Goal: Task Accomplishment & Management: Manage account settings

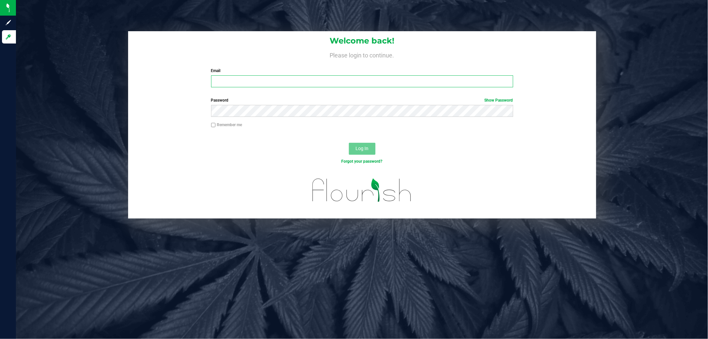
click at [249, 81] on input "Email" at bounding box center [362, 81] width 302 height 12
type input "[EMAIL_ADDRESS][DOMAIN_NAME]"
click at [349, 143] on button "Log In" at bounding box center [362, 149] width 27 height 12
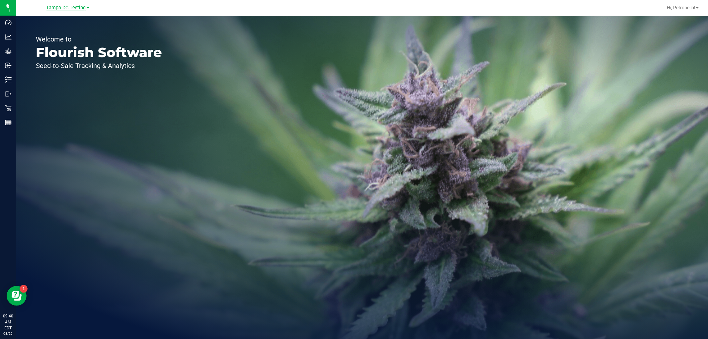
click at [81, 7] on span "Tampa DC Testing" at bounding box center [66, 8] width 40 height 6
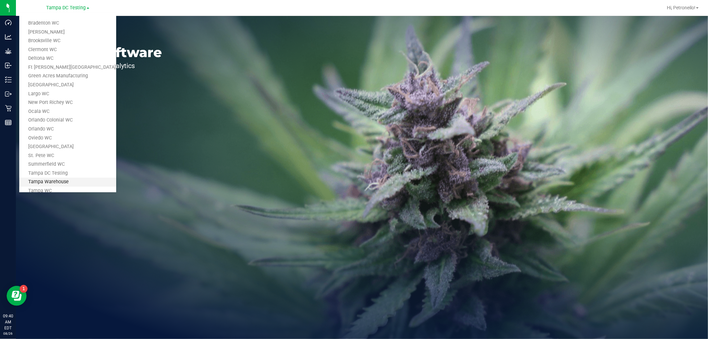
click at [57, 178] on link "Tampa Warehouse" at bounding box center [67, 182] width 97 height 9
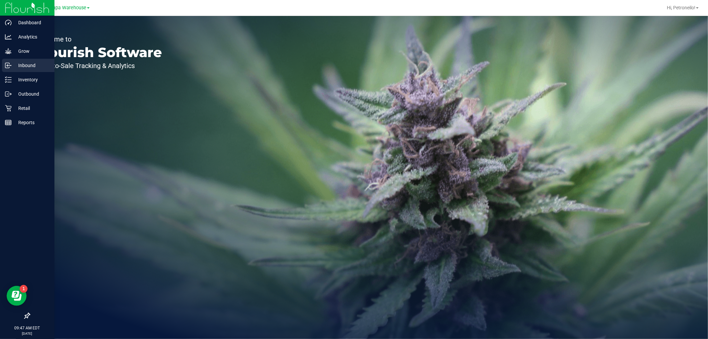
click at [31, 65] on p "Inbound" at bounding box center [32, 65] width 40 height 8
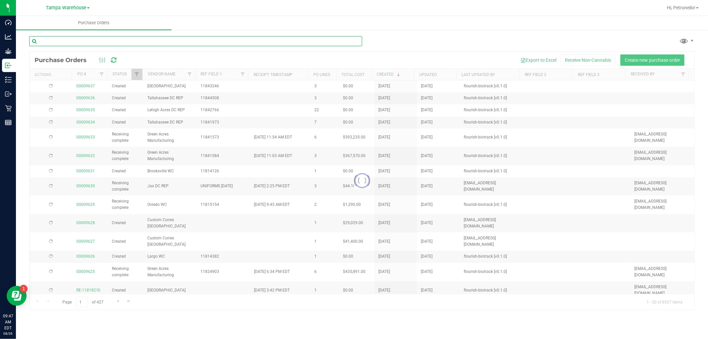
click at [94, 42] on input "text" at bounding box center [195, 41] width 333 height 10
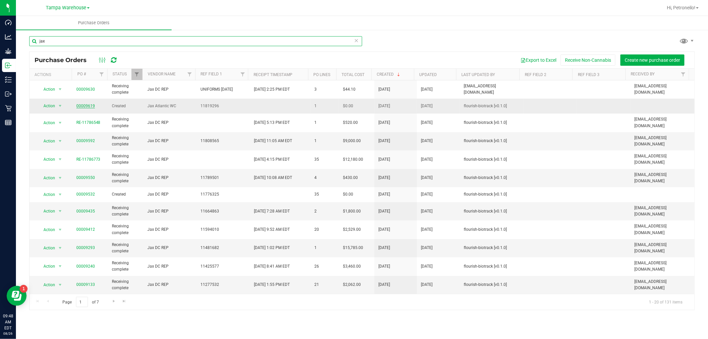
type input "jax"
click at [88, 105] on link "00009619" at bounding box center [85, 106] width 19 height 5
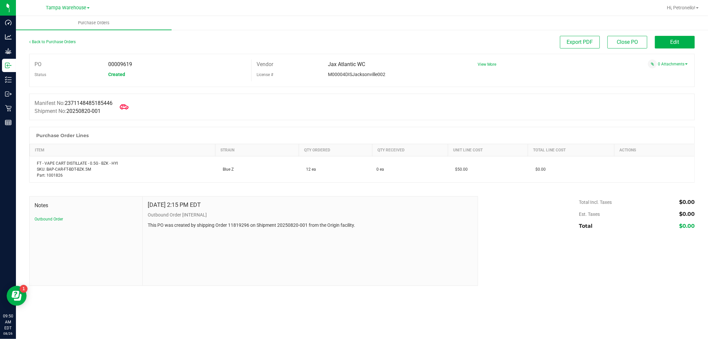
click at [128, 107] on icon at bounding box center [124, 106] width 9 height 5
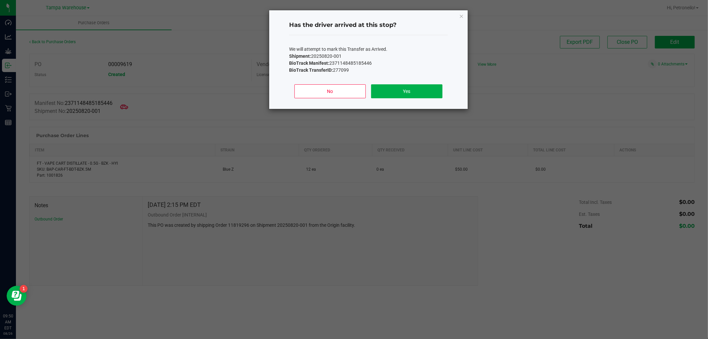
click at [247, 43] on div "Has the driver arrived at this stop? We will attempt to mark this Transfer as A…" at bounding box center [356, 59] width 223 height 99
click at [309, 86] on button "No" at bounding box center [329, 91] width 71 height 14
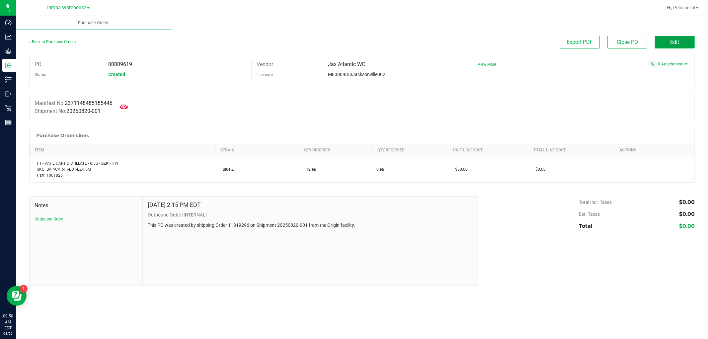
click at [665, 40] on button "Edit" at bounding box center [675, 42] width 40 height 13
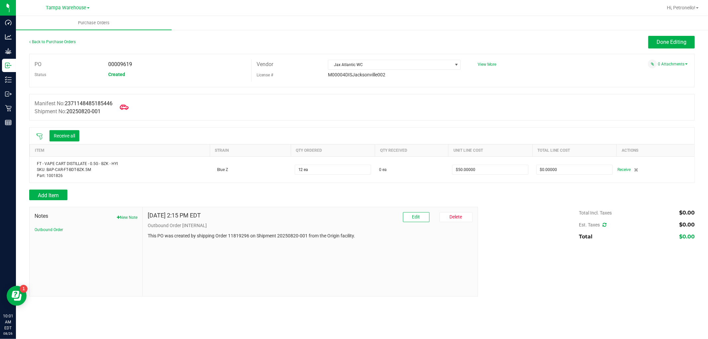
click at [127, 108] on icon at bounding box center [124, 107] width 9 height 9
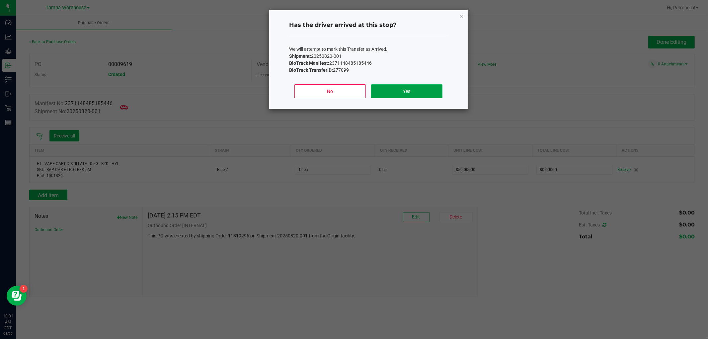
click at [381, 88] on button "Yes" at bounding box center [406, 91] width 71 height 14
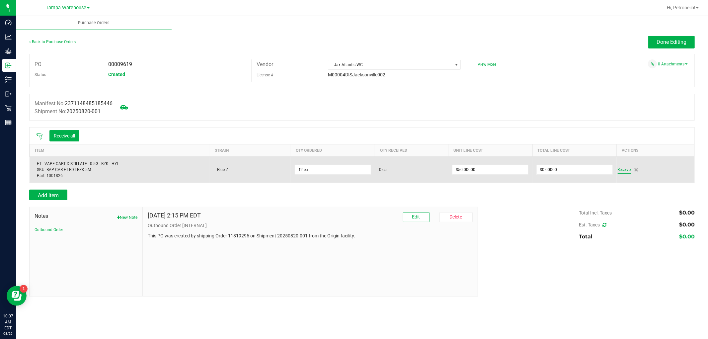
click at [620, 170] on span "Receive" at bounding box center [624, 170] width 13 height 8
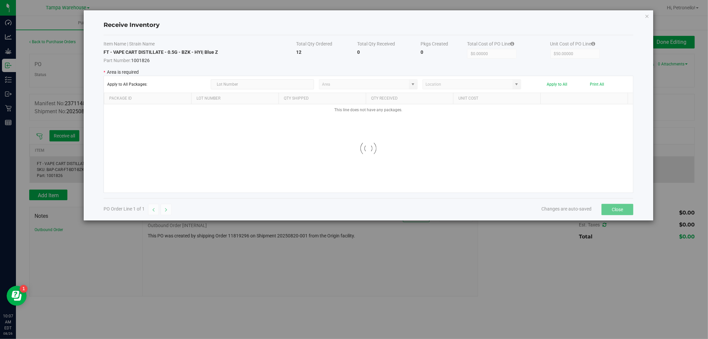
type input "State Pantry 1"
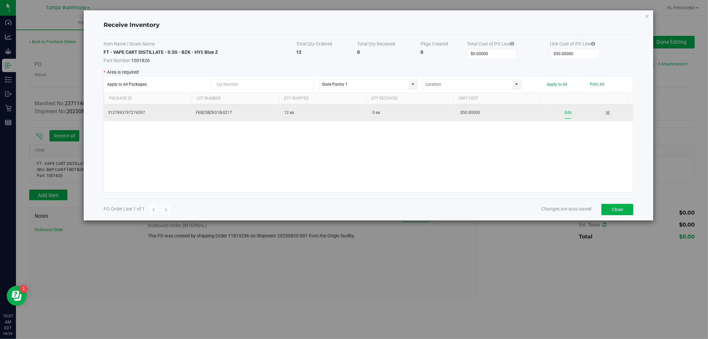
click at [565, 114] on button "Edit" at bounding box center [568, 113] width 7 height 12
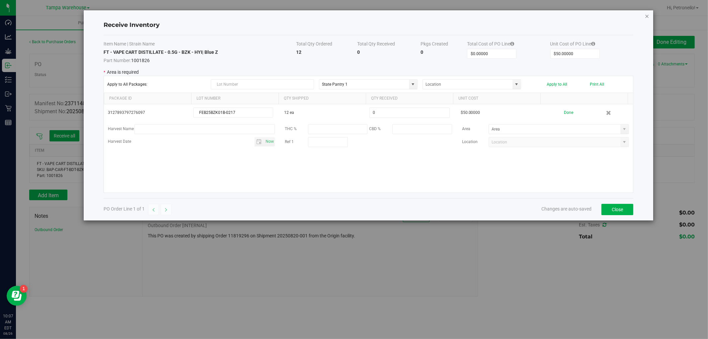
click at [647, 16] on icon "Close modal" at bounding box center [647, 16] width 5 height 8
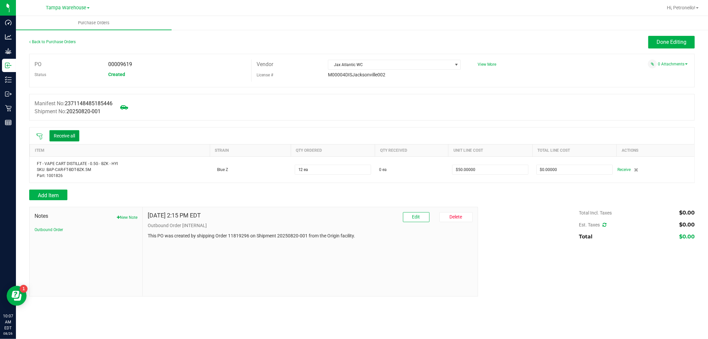
click at [77, 133] on button "Receive all" at bounding box center [64, 135] width 30 height 11
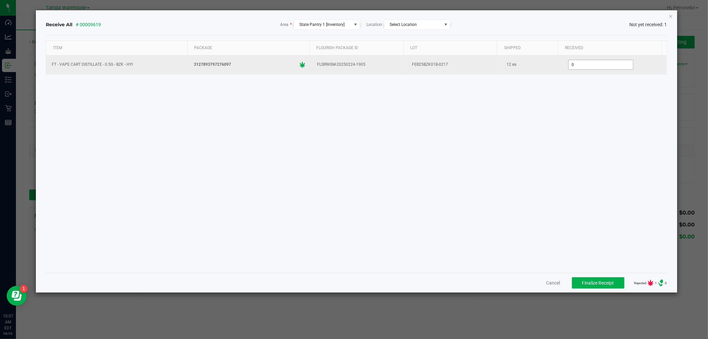
click at [597, 66] on input "0" at bounding box center [601, 64] width 64 height 9
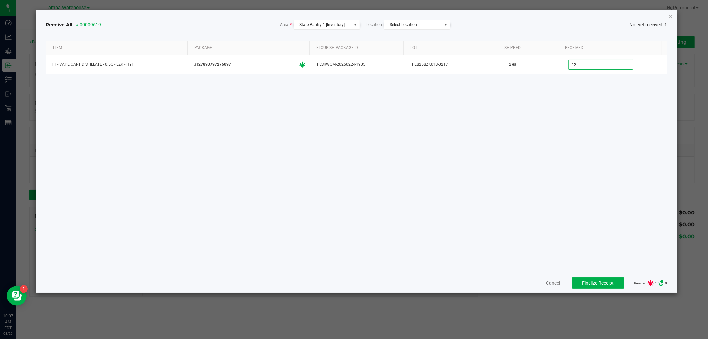
type input "12 ea"
drag, startPoint x: 559, startPoint y: 113, endPoint x: 549, endPoint y: 132, distance: 20.9
click at [551, 130] on div "Item Package Flourish Package ID Lot Shipped Received FT - VAPE CART DISTILLATE…" at bounding box center [356, 153] width 621 height 227
click at [594, 281] on span "Finalize Receipt" at bounding box center [598, 282] width 32 height 5
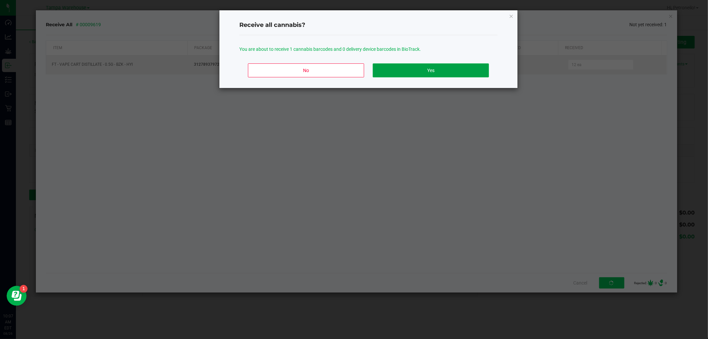
click at [438, 69] on button "Yes" at bounding box center [431, 70] width 116 height 14
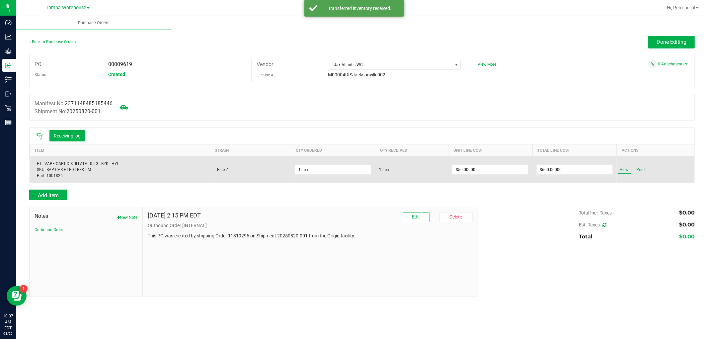
click at [623, 173] on span "View" at bounding box center [624, 170] width 13 height 8
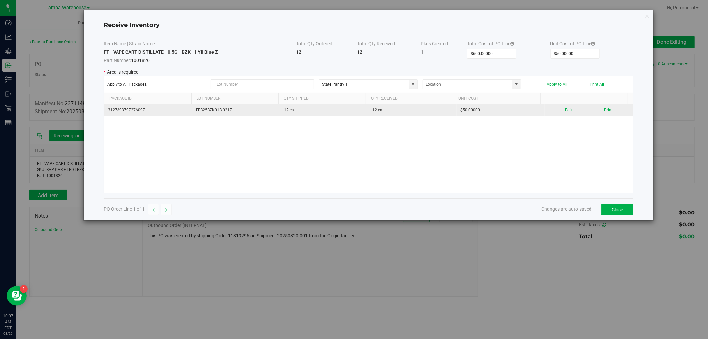
click at [565, 112] on button "Edit" at bounding box center [568, 110] width 7 height 6
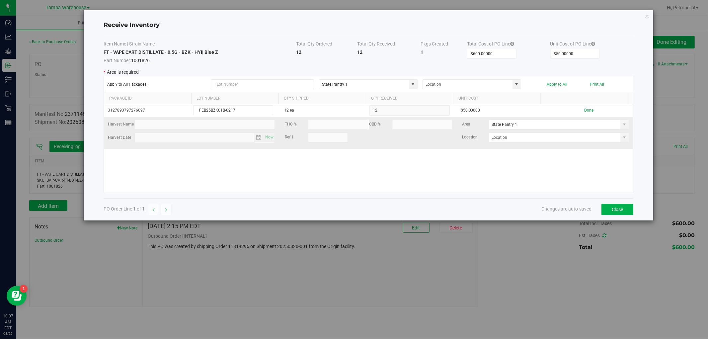
click at [625, 138] on div "Location" at bounding box center [545, 137] width 177 height 10
click at [622, 139] on span at bounding box center [624, 137] width 5 height 5
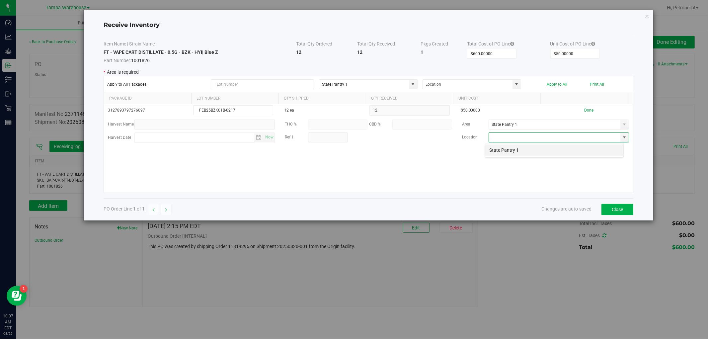
click at [535, 152] on li "State Pantry 1" at bounding box center [554, 149] width 138 height 11
type input "State Pantry 1"
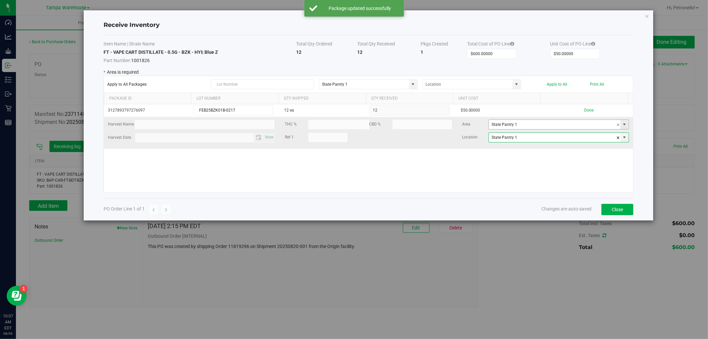
click at [622, 124] on span at bounding box center [624, 124] width 5 height 5
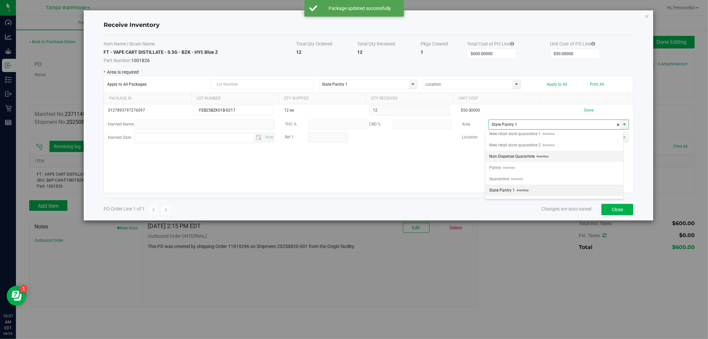
click at [541, 155] on span "Inventory" at bounding box center [542, 156] width 14 height 10
type input "Non Dispense Quarantine"
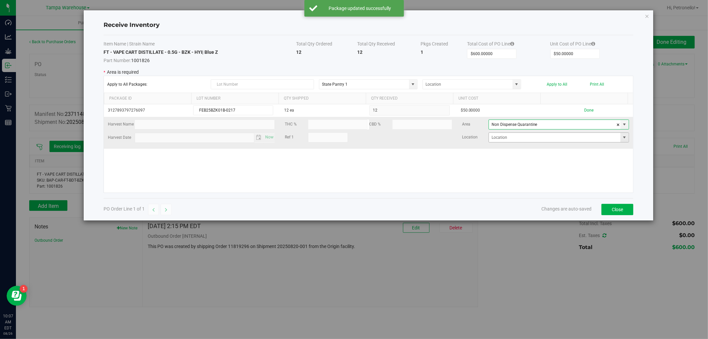
click at [622, 136] on span at bounding box center [624, 137] width 5 height 5
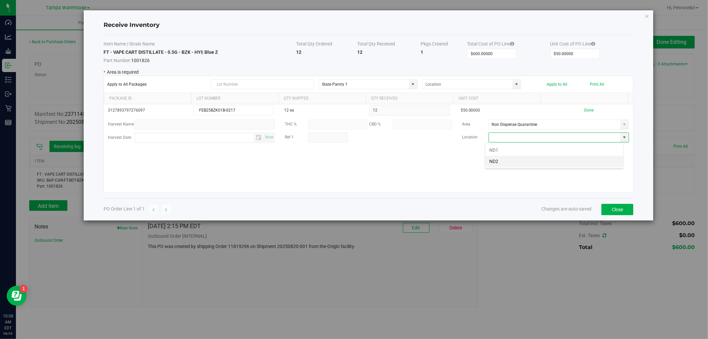
click at [541, 158] on li "ND2" at bounding box center [554, 161] width 138 height 11
type input "ND2"
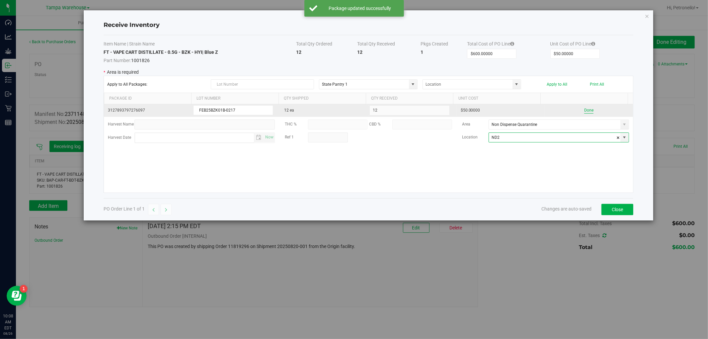
click at [585, 111] on button "Done" at bounding box center [588, 110] width 9 height 6
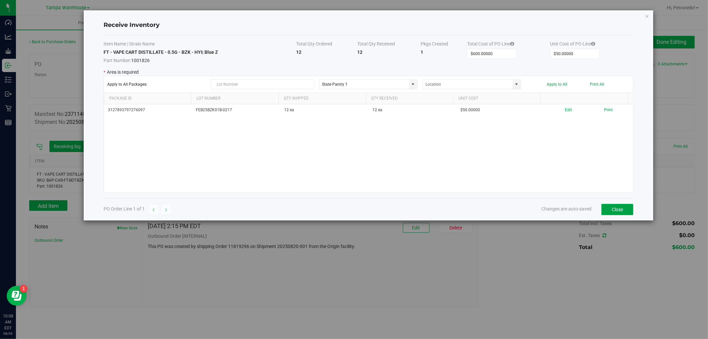
click at [610, 212] on button "Close" at bounding box center [618, 209] width 32 height 11
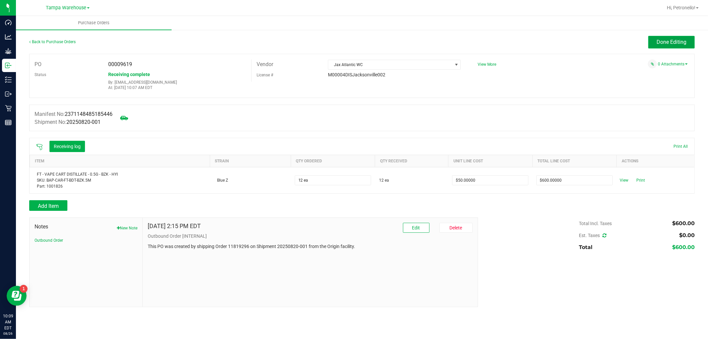
click at [657, 40] on span "Done Editing" at bounding box center [672, 42] width 30 height 6
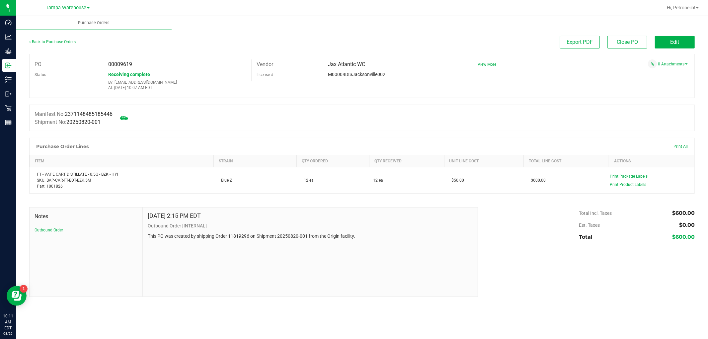
click at [69, 39] on div "Back to Purchase Orders" at bounding box center [112, 42] width 166 height 12
click at [68, 41] on link "Back to Purchase Orders" at bounding box center [52, 42] width 46 height 5
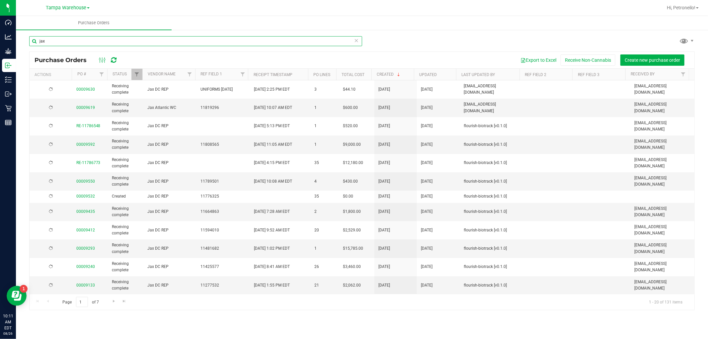
click at [143, 41] on input "jax" at bounding box center [195, 41] width 333 height 10
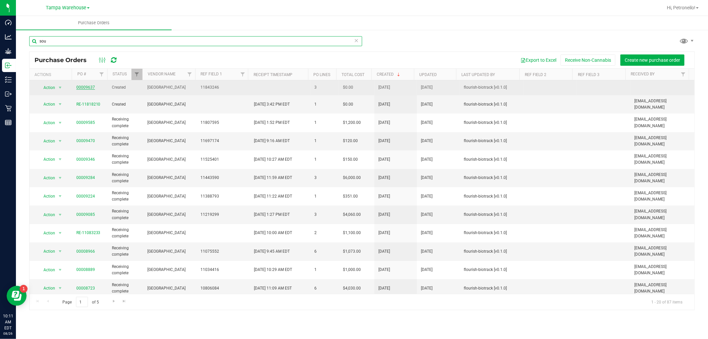
type input "sou"
click at [90, 86] on link "00009637" at bounding box center [85, 87] width 19 height 5
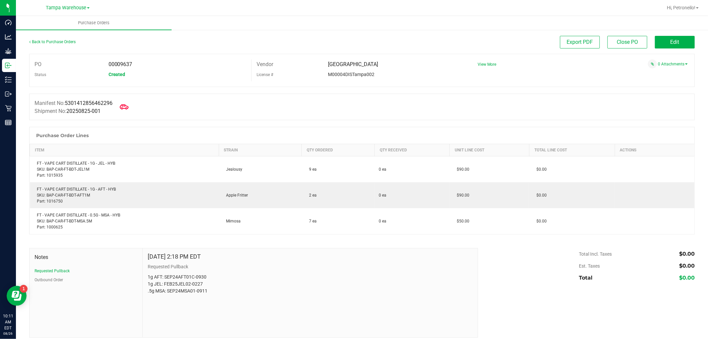
click at [125, 105] on icon at bounding box center [124, 106] width 9 height 5
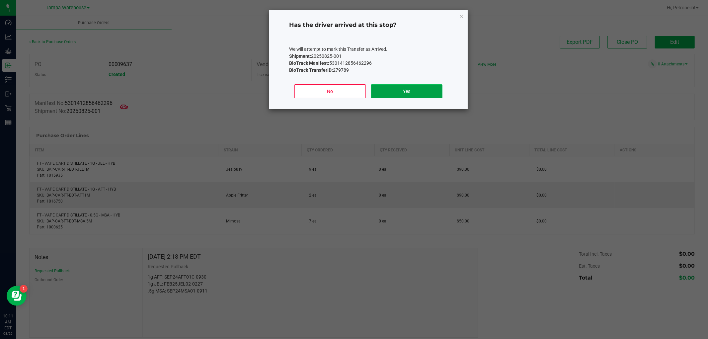
click at [384, 88] on button "Yes" at bounding box center [406, 91] width 71 height 14
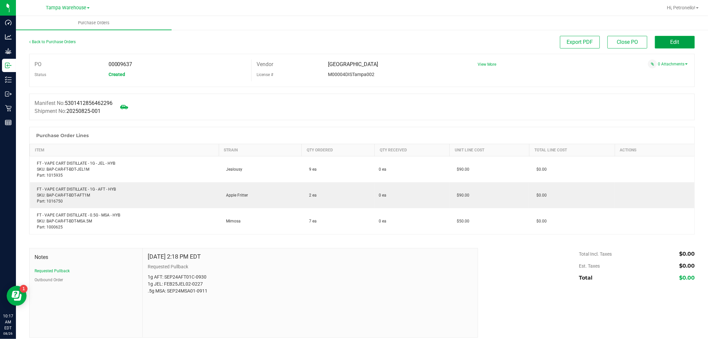
click at [664, 46] on button "Edit" at bounding box center [675, 42] width 40 height 13
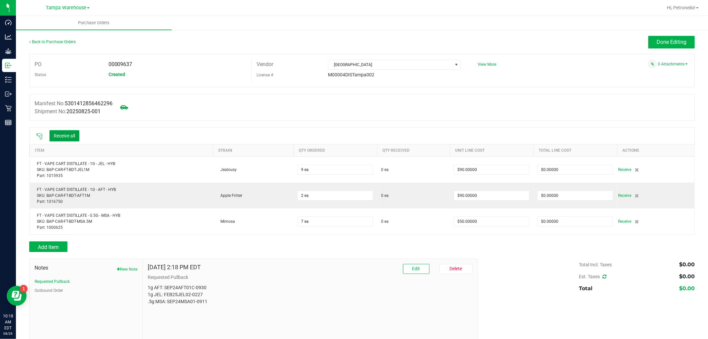
click at [58, 135] on button "Receive all" at bounding box center [64, 135] width 30 height 11
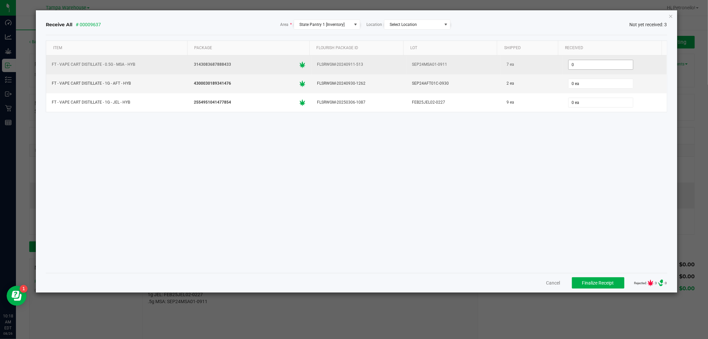
click at [577, 64] on input "0" at bounding box center [601, 64] width 64 height 9
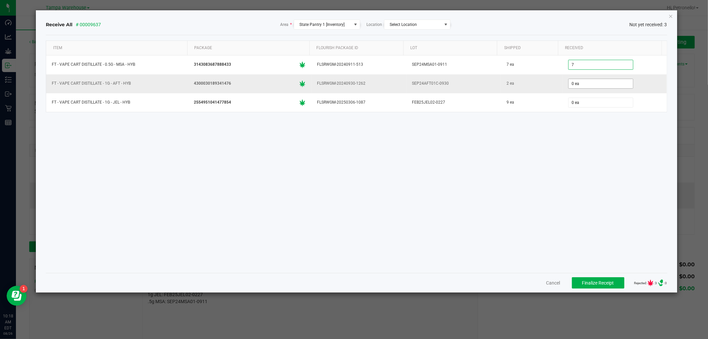
type input "7 ea"
click at [587, 87] on input "0" at bounding box center [601, 83] width 64 height 9
type input "2 ea"
type input "9 ea"
click at [594, 141] on div "Item Package Flourish Package ID Lot Shipped Received FT - VAPE CART DISTILLATE…" at bounding box center [356, 153] width 621 height 227
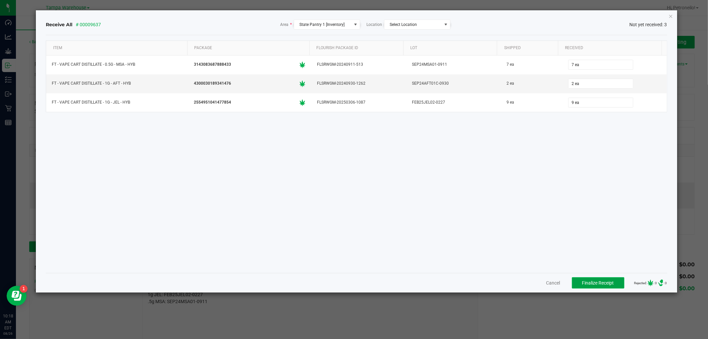
click at [589, 285] on span "Finalize Receipt" at bounding box center [598, 282] width 32 height 5
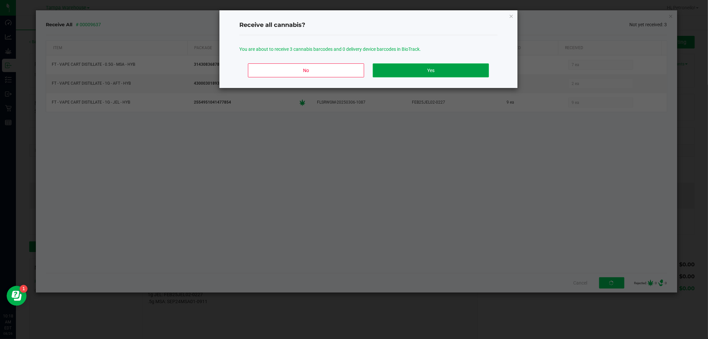
click at [449, 71] on button "Yes" at bounding box center [431, 70] width 116 height 14
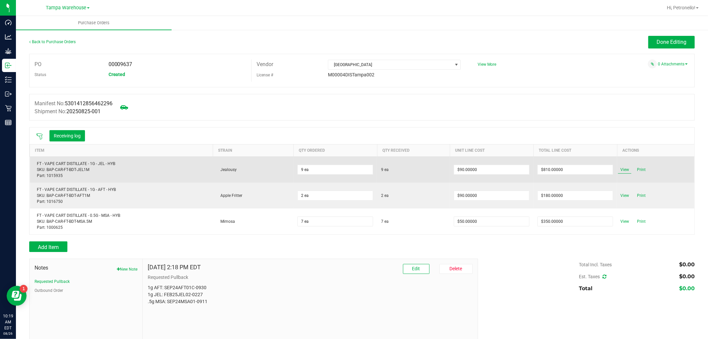
click at [622, 169] on span "View" at bounding box center [624, 170] width 13 height 8
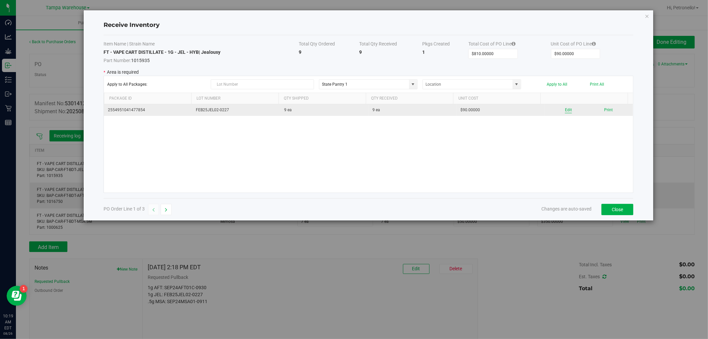
click at [566, 111] on button "Edit" at bounding box center [568, 110] width 7 height 6
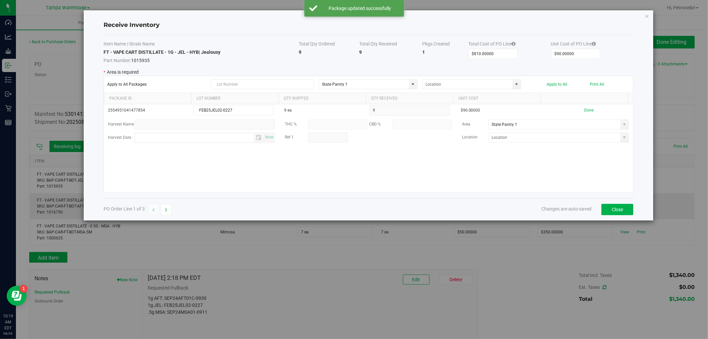
click at [622, 125] on span at bounding box center [624, 124] width 5 height 5
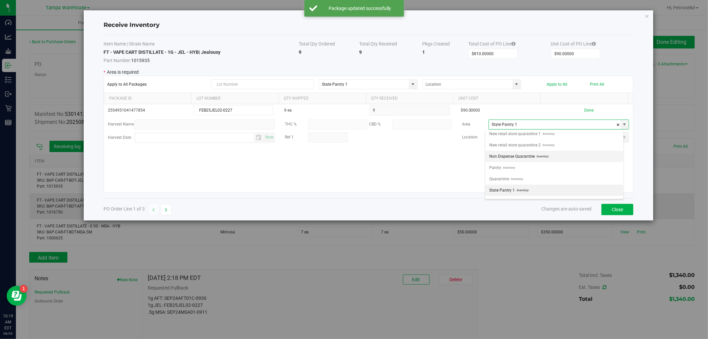
click at [536, 155] on span "Inventory" at bounding box center [542, 156] width 14 height 10
type input "Non Dispense Quarantine"
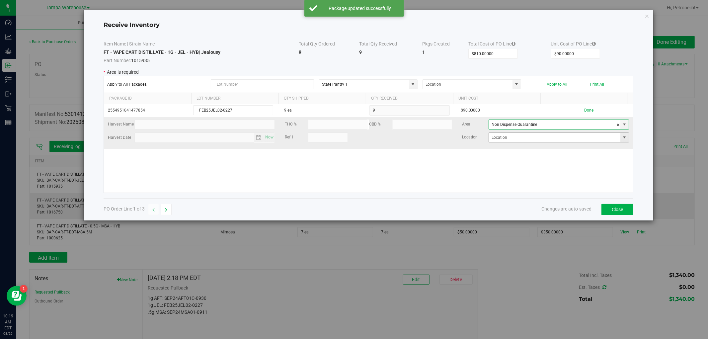
click at [622, 137] on span at bounding box center [624, 137] width 5 height 5
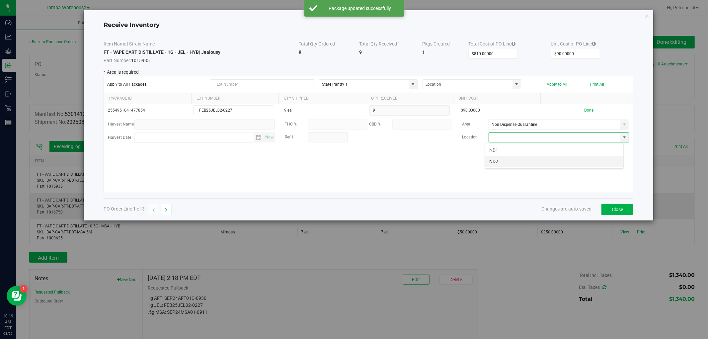
click at [561, 161] on li "ND2" at bounding box center [554, 161] width 138 height 11
type input "ND2"
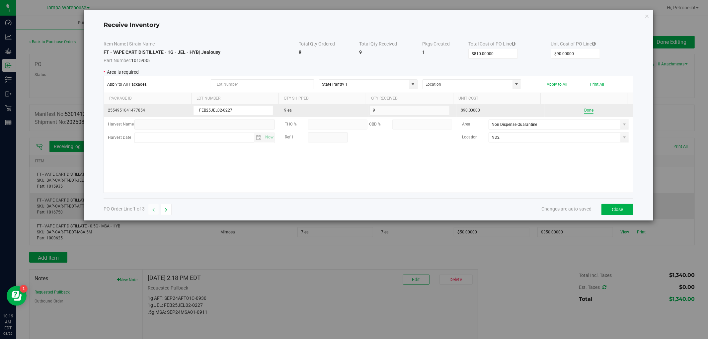
click at [584, 111] on button "Done" at bounding box center [588, 110] width 9 height 6
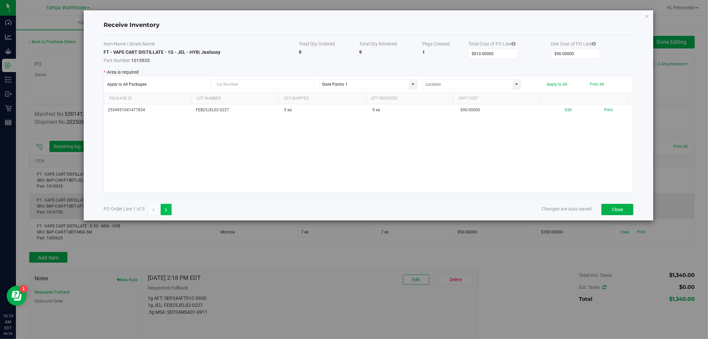
click at [169, 209] on button "button" at bounding box center [166, 209] width 11 height 11
type input "$180.00000"
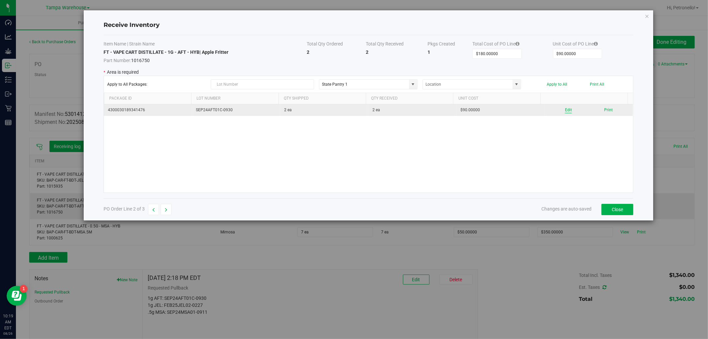
click at [566, 109] on button "Edit" at bounding box center [568, 110] width 7 height 6
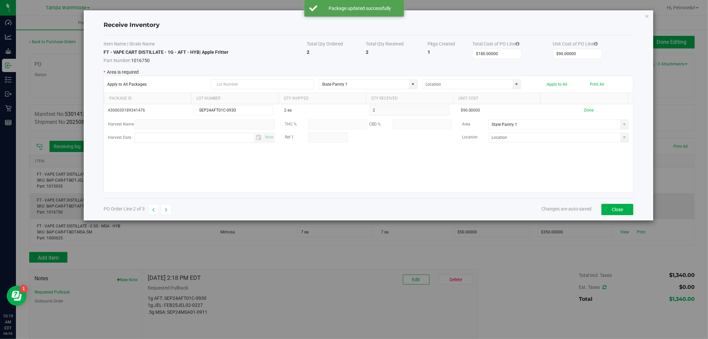
click at [622, 125] on span at bounding box center [624, 124] width 5 height 5
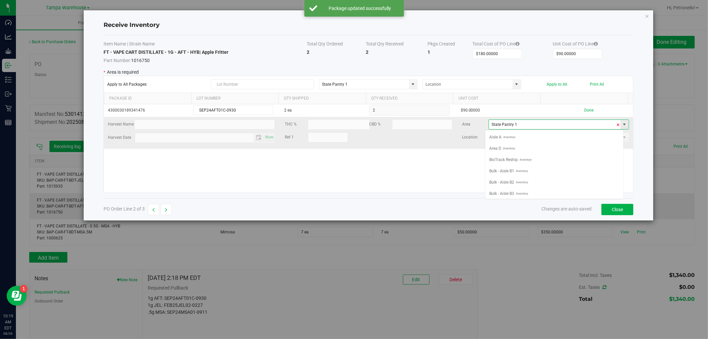
scroll to position [263, 0]
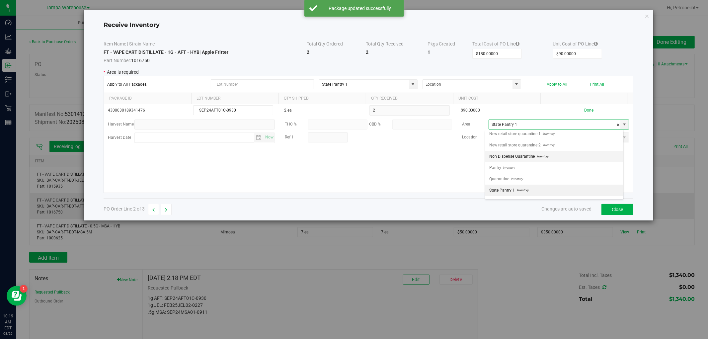
click at [533, 157] on span "Non Dispense Quarantine" at bounding box center [512, 156] width 46 height 10
type input "Non Dispense Quarantine"
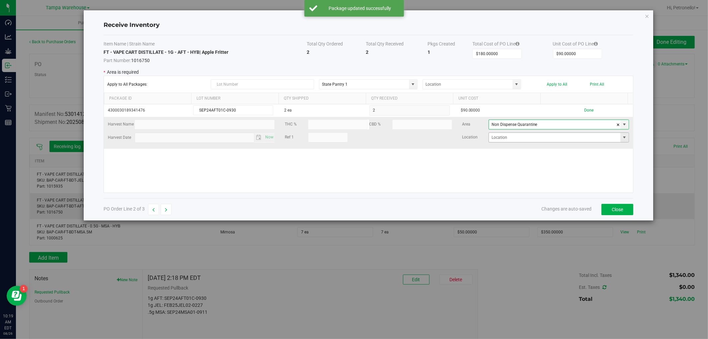
click at [622, 140] on span at bounding box center [624, 137] width 5 height 5
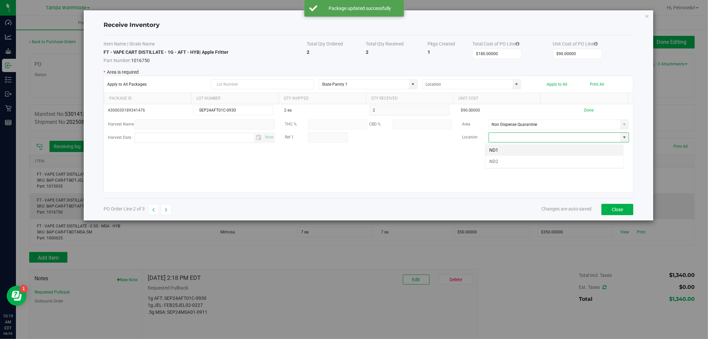
scroll to position [10, 138]
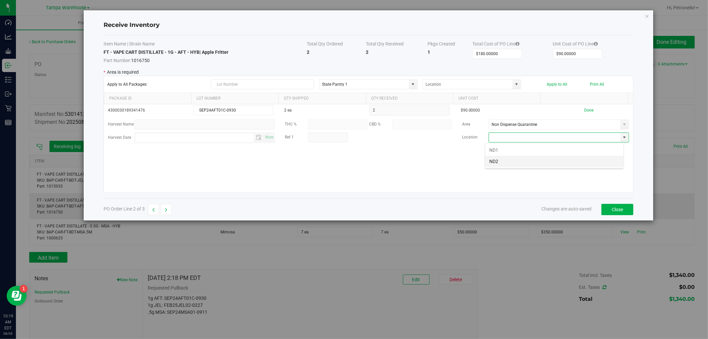
click at [536, 160] on li "ND2" at bounding box center [554, 161] width 138 height 11
type input "ND2"
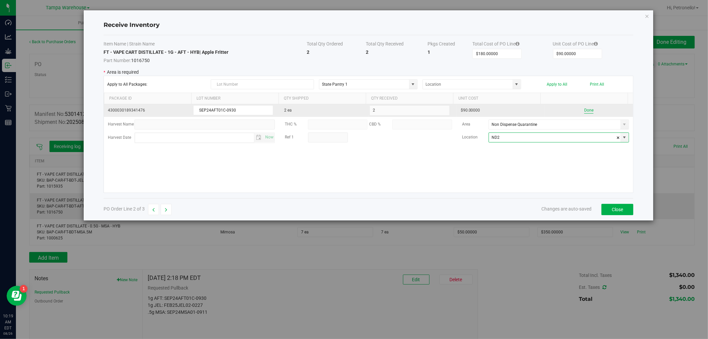
click at [586, 110] on button "Done" at bounding box center [588, 110] width 9 height 6
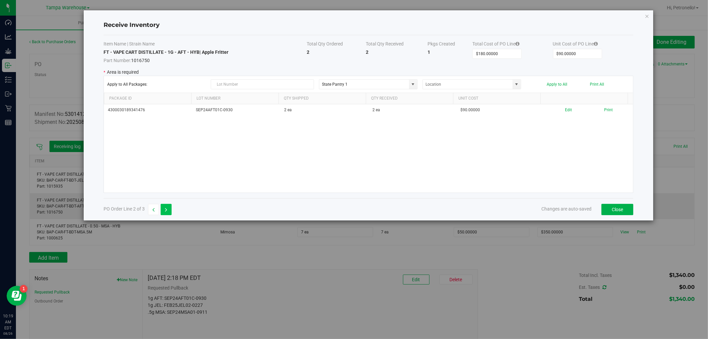
click at [168, 206] on button "button" at bounding box center [166, 209] width 11 height 11
type input "$350.00000"
type input "$50.00000"
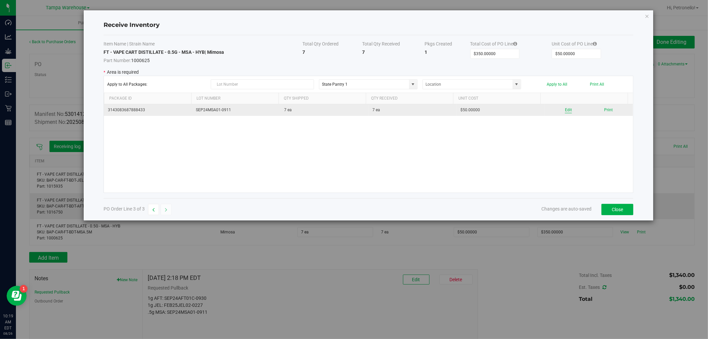
click at [567, 112] on button "Edit" at bounding box center [568, 110] width 7 height 6
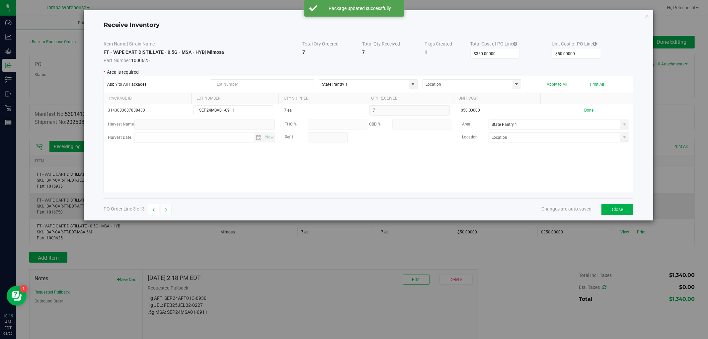
click at [622, 124] on span at bounding box center [624, 124] width 5 height 5
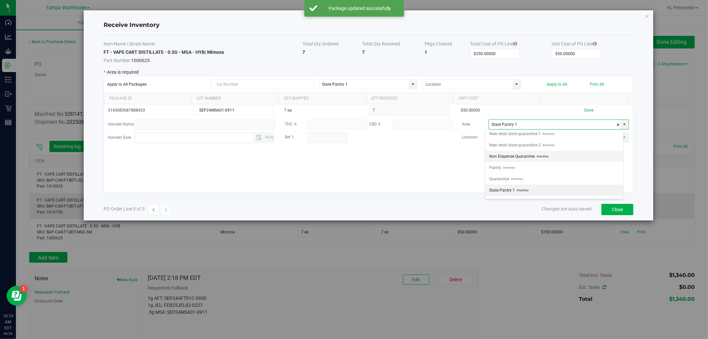
click at [562, 155] on li "Non Dispense Quarantine Inventory" at bounding box center [554, 156] width 138 height 11
type input "Non Dispense Quarantine"
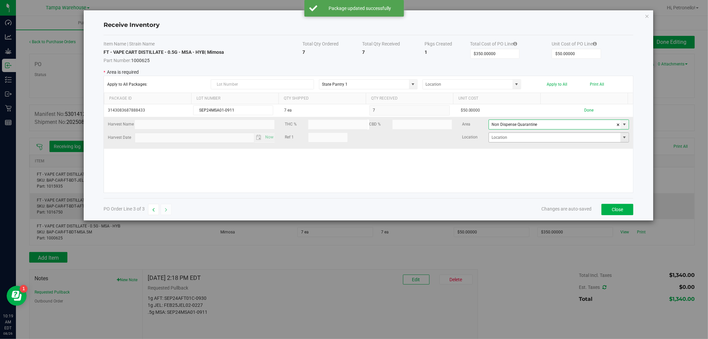
click at [622, 137] on span at bounding box center [624, 137] width 5 height 5
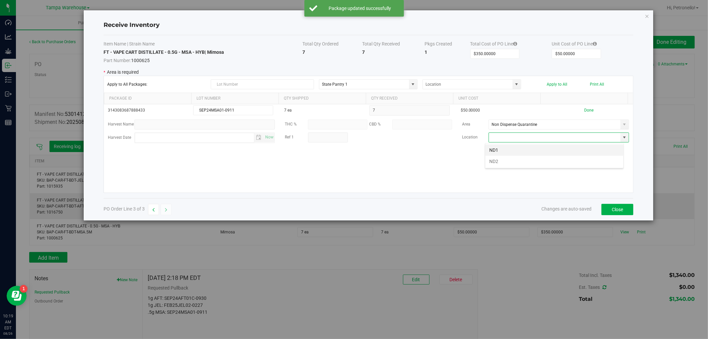
scroll to position [10, 138]
click at [567, 159] on li "ND2" at bounding box center [554, 161] width 138 height 11
type input "ND2"
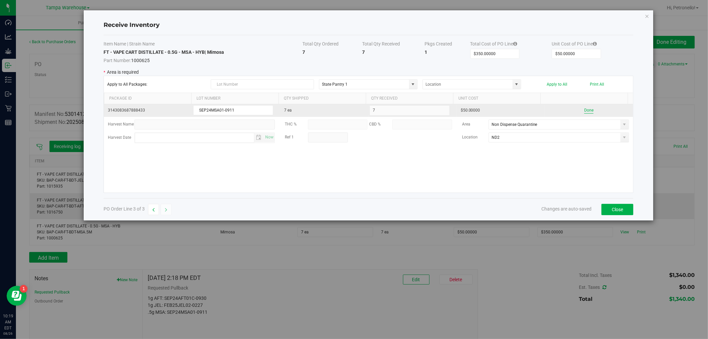
click at [584, 111] on button "Done" at bounding box center [588, 110] width 9 height 6
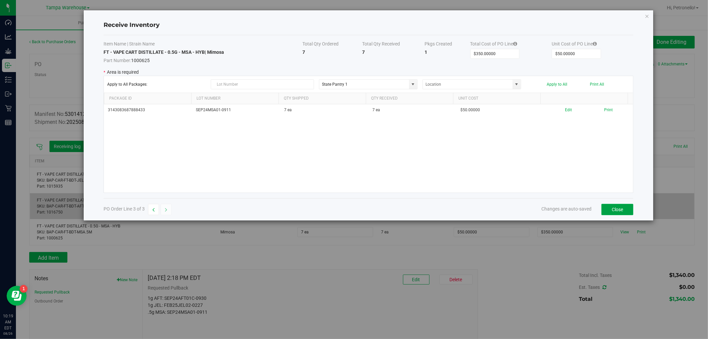
click at [614, 206] on button "Close" at bounding box center [618, 209] width 32 height 11
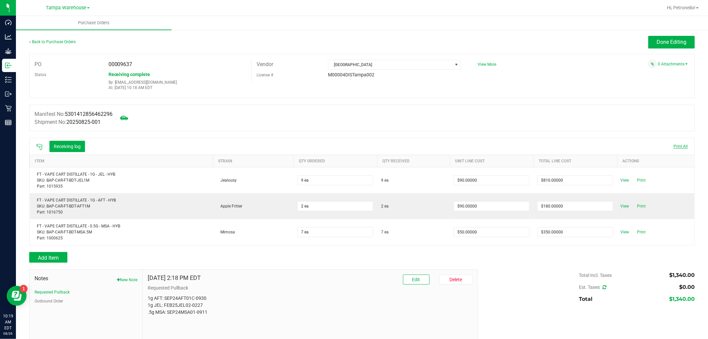
click at [674, 147] on span "Print All" at bounding box center [681, 146] width 14 height 5
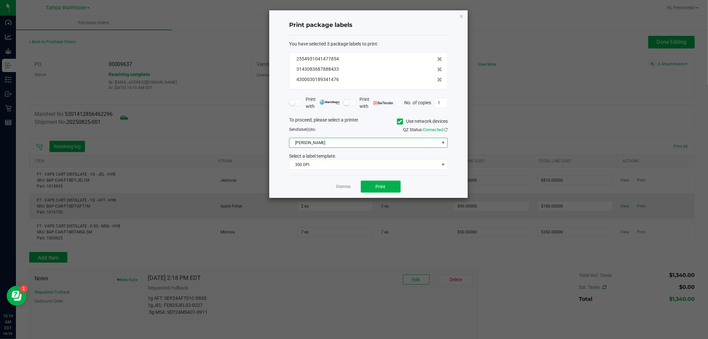
click at [441, 143] on span at bounding box center [443, 142] width 5 height 5
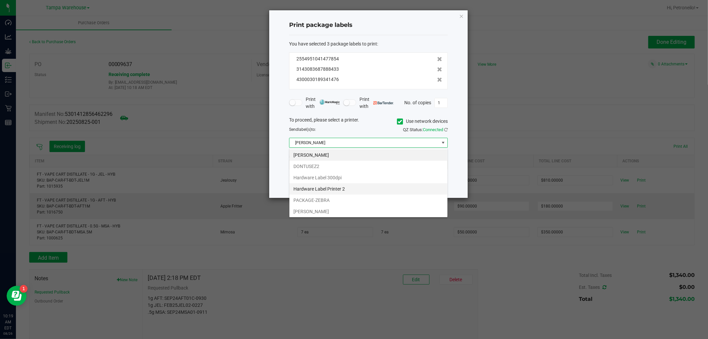
scroll to position [37, 0]
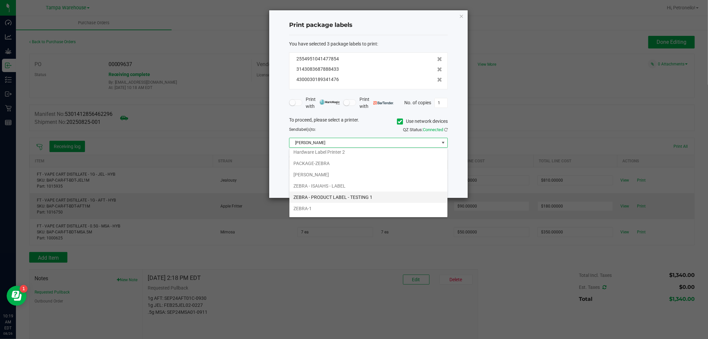
click at [364, 197] on li "ZEBRA - PRODUCT LABEL - TESTING 1" at bounding box center [368, 197] width 158 height 11
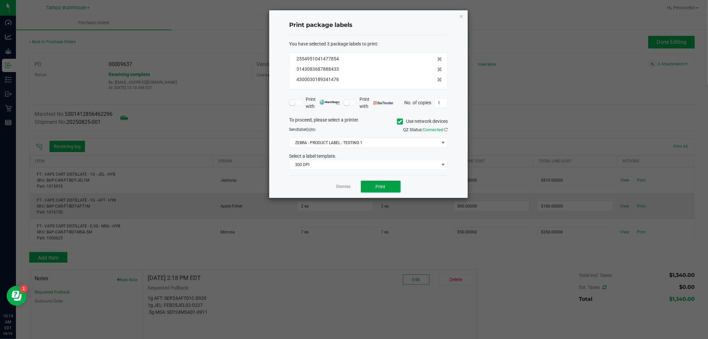
click at [380, 185] on span "Print" at bounding box center [381, 186] width 10 height 5
click at [344, 184] on link "Dismiss" at bounding box center [344, 187] width 14 height 6
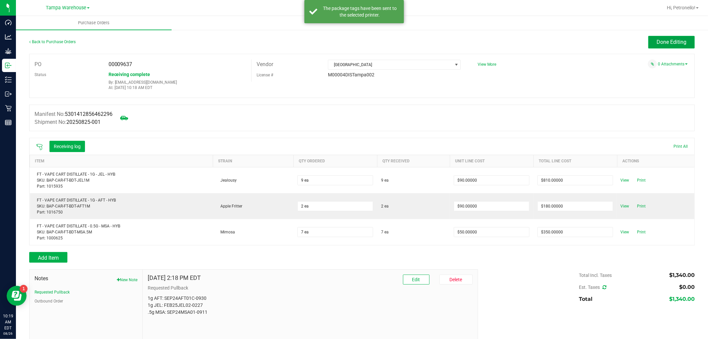
click at [657, 43] on span "Done Editing" at bounding box center [672, 42] width 30 height 6
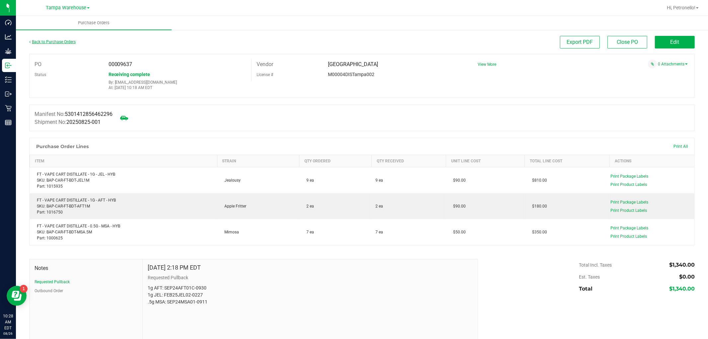
click at [58, 40] on link "Back to Purchase Orders" at bounding box center [52, 42] width 46 height 5
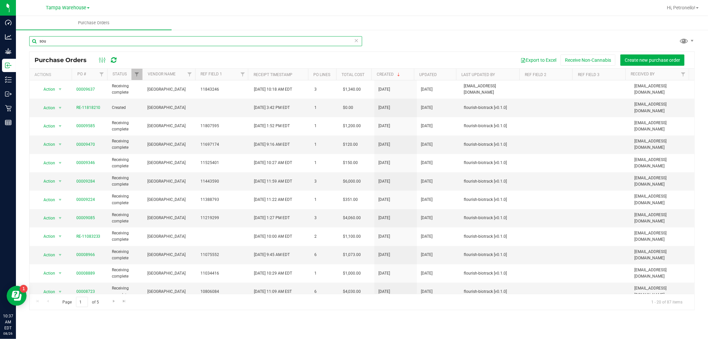
click at [98, 43] on input "sou" at bounding box center [195, 41] width 333 height 10
click at [98, 42] on input "sou" at bounding box center [195, 41] width 333 height 10
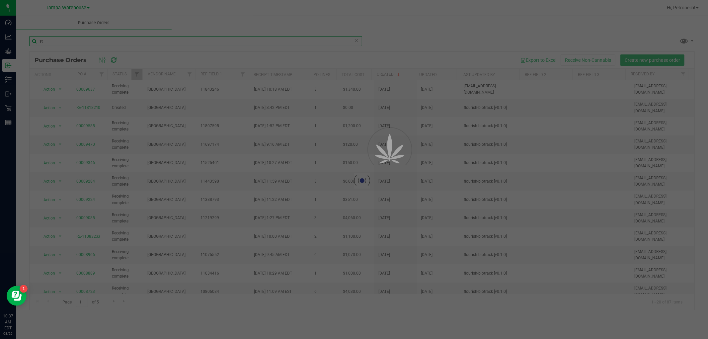
type input "s"
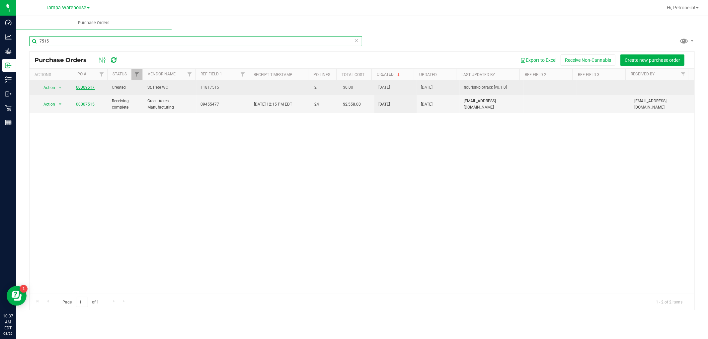
type input "7515"
click at [87, 88] on link "00009617" at bounding box center [85, 87] width 19 height 5
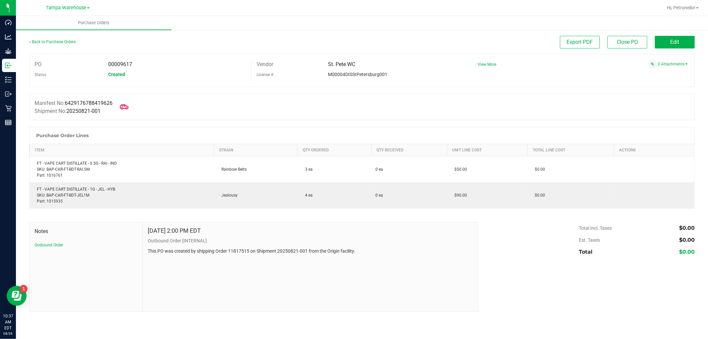
click at [125, 107] on icon at bounding box center [124, 107] width 9 height 9
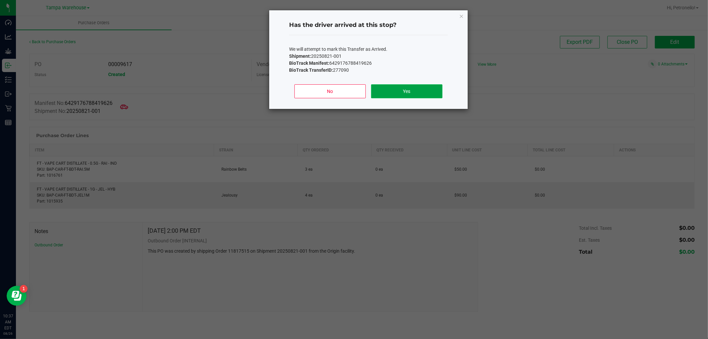
click at [427, 93] on button "Yes" at bounding box center [406, 91] width 71 height 14
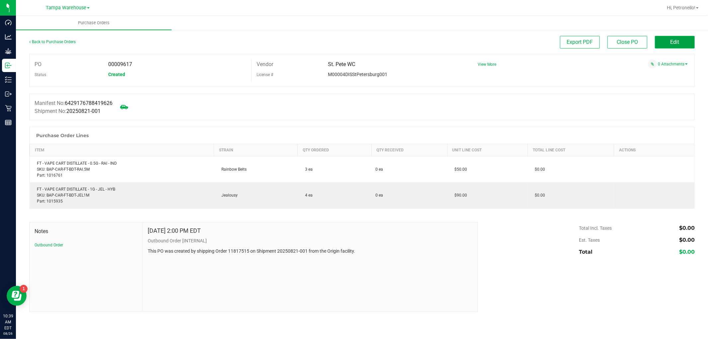
click at [661, 42] on button "Edit" at bounding box center [675, 42] width 40 height 13
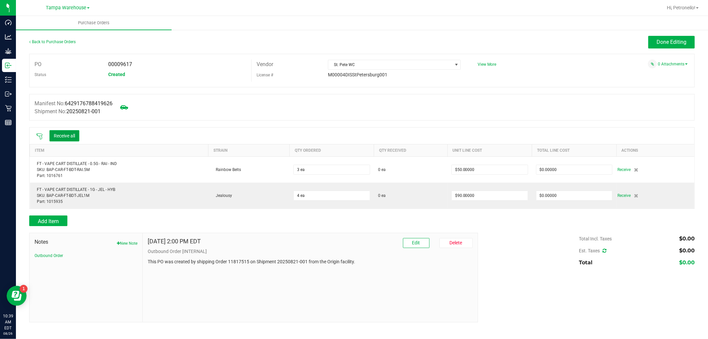
click at [57, 136] on button "Receive all" at bounding box center [64, 135] width 30 height 11
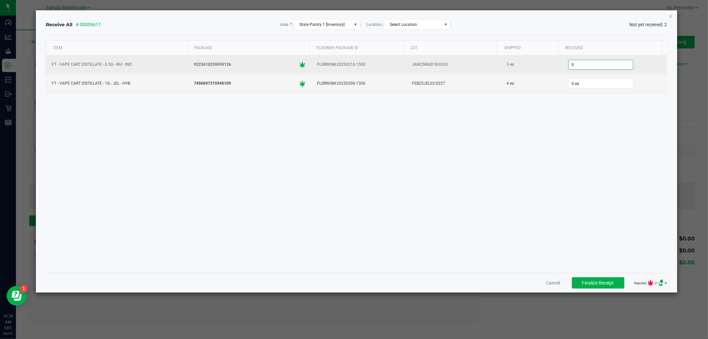
click at [588, 65] on input "0" at bounding box center [601, 64] width 64 height 9
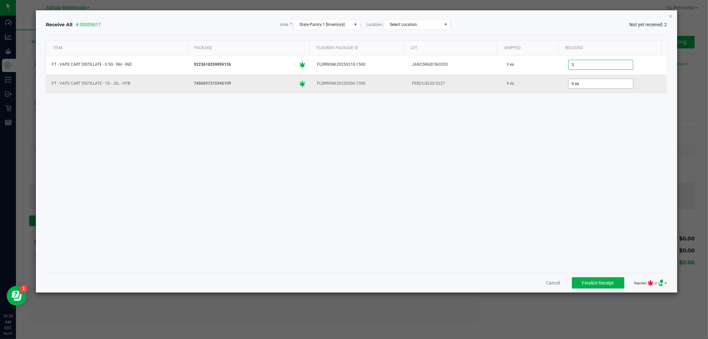
type input "3 ea"
click at [588, 81] on input "0" at bounding box center [601, 83] width 64 height 9
type input "4 ea"
click at [583, 144] on div "Item Package Flourish Package ID Lot Shipped Received FT - VAPE CART DISTILLATE…" at bounding box center [356, 153] width 621 height 227
click at [590, 279] on button "Finalize Receipt" at bounding box center [598, 282] width 52 height 11
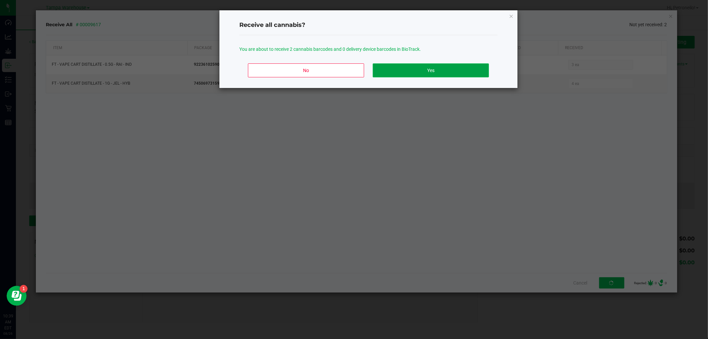
click at [424, 69] on button "Yes" at bounding box center [431, 70] width 116 height 14
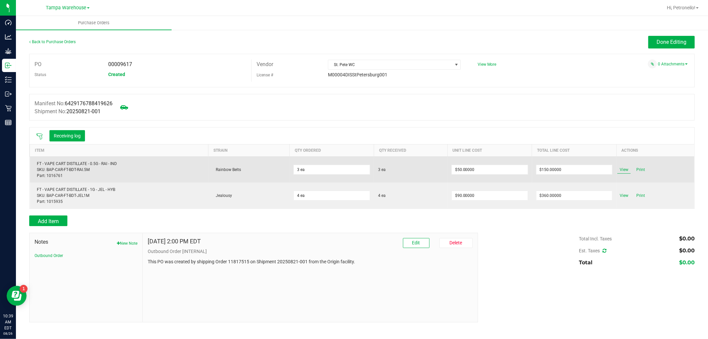
click at [626, 168] on span "View" at bounding box center [623, 170] width 13 height 8
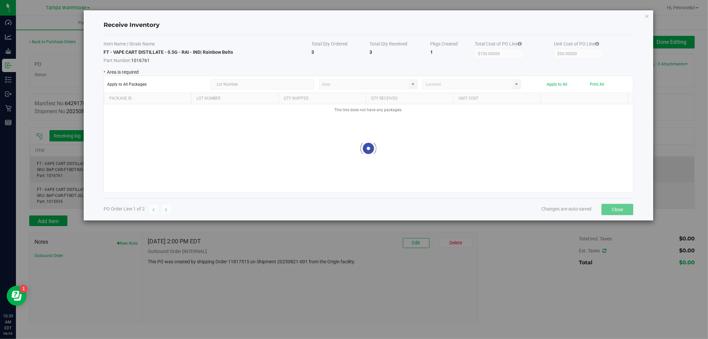
type input "State Pantry 1"
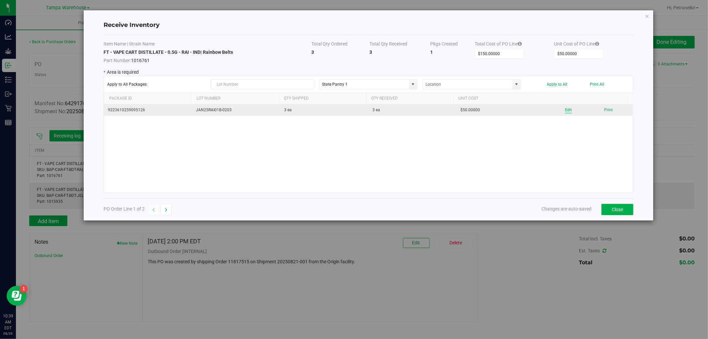
click at [565, 109] on button "Edit" at bounding box center [568, 110] width 7 height 6
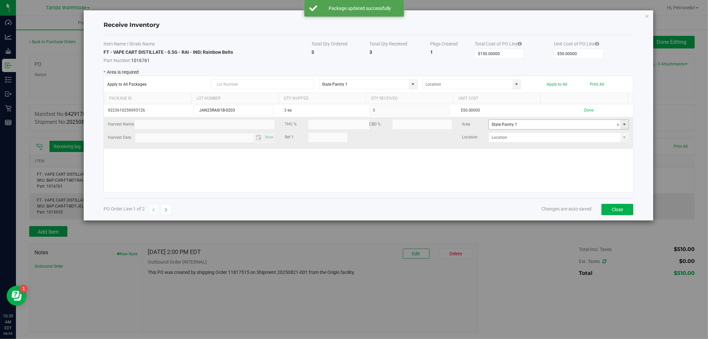
click at [622, 125] on span at bounding box center [624, 124] width 5 height 5
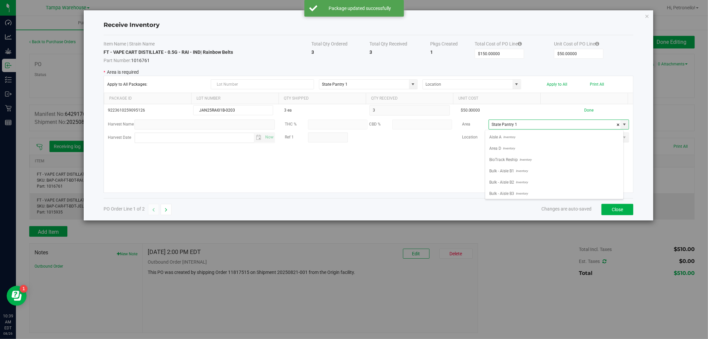
scroll to position [10, 138]
click at [545, 154] on span "Inventory" at bounding box center [542, 156] width 14 height 10
type input "Non Dispense Quarantine"
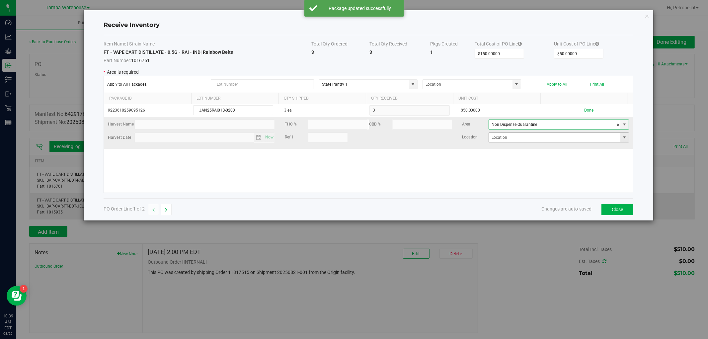
click at [622, 135] on span at bounding box center [624, 137] width 5 height 5
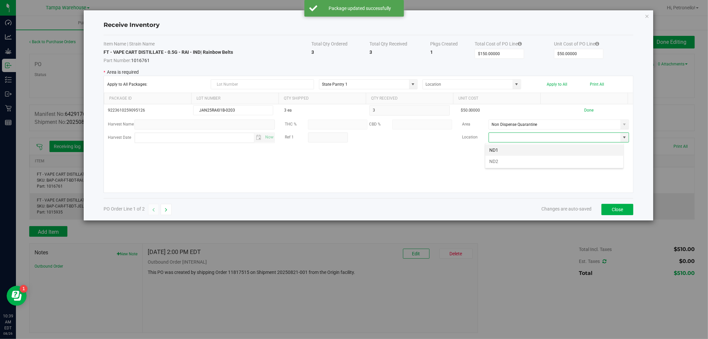
click at [575, 148] on li "ND1" at bounding box center [554, 149] width 138 height 11
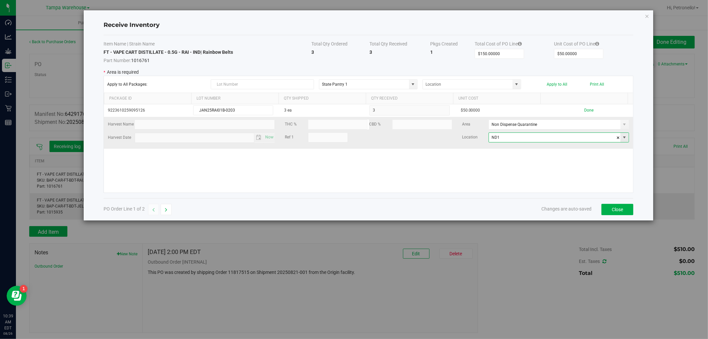
click at [622, 140] on span at bounding box center [624, 137] width 5 height 5
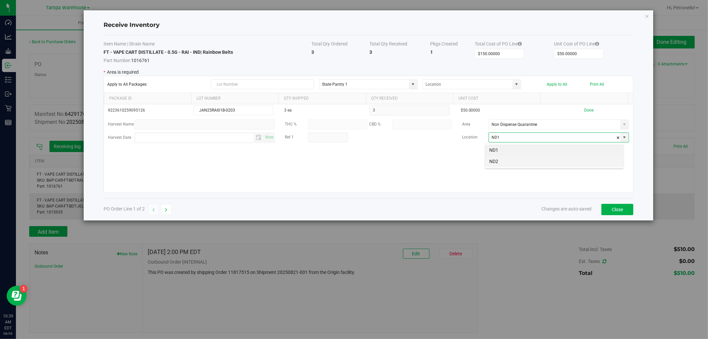
click at [579, 159] on li "ND2" at bounding box center [554, 161] width 138 height 11
type input "ND2"
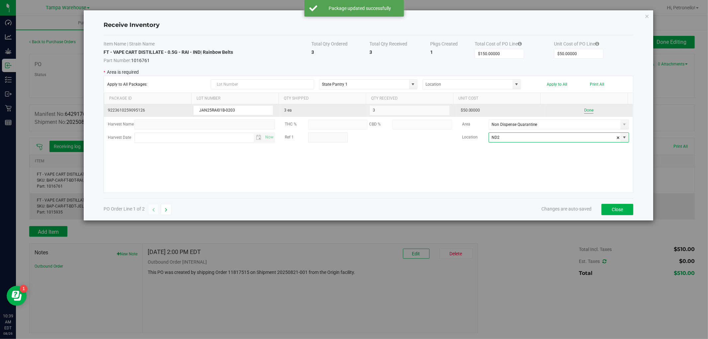
click at [586, 111] on button "Done" at bounding box center [588, 110] width 9 height 6
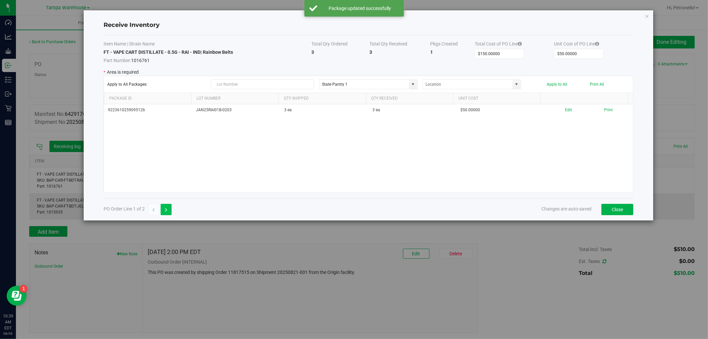
click at [164, 208] on button "button" at bounding box center [166, 209] width 11 height 11
type input "$360.00000"
type input "$90.00000"
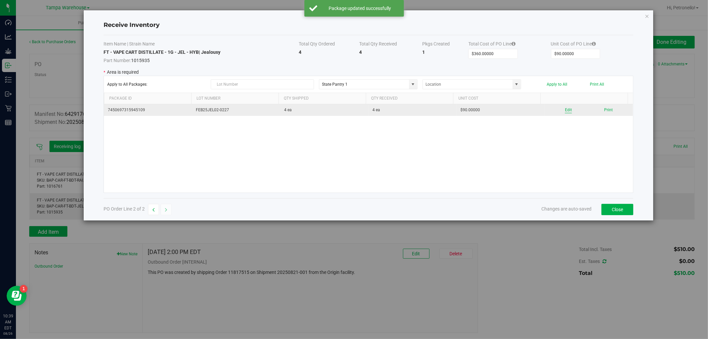
click at [565, 112] on button "Edit" at bounding box center [568, 110] width 7 height 6
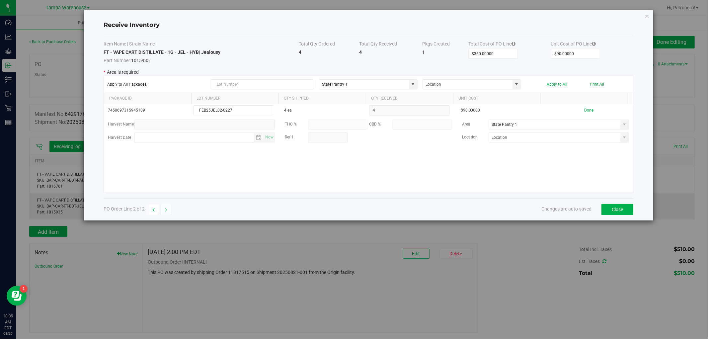
click at [622, 127] on span at bounding box center [624, 124] width 5 height 5
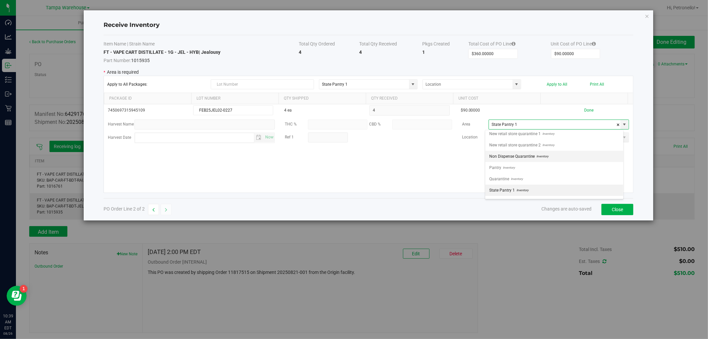
click at [567, 157] on li "Non Dispense Quarantine Inventory" at bounding box center [554, 156] width 138 height 11
type input "Non Dispense Quarantine"
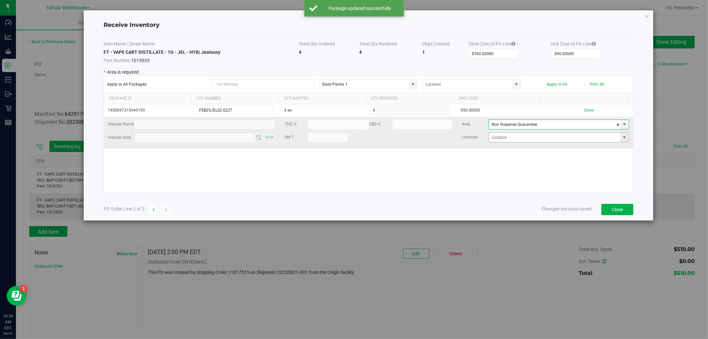
click at [622, 140] on span at bounding box center [624, 137] width 5 height 5
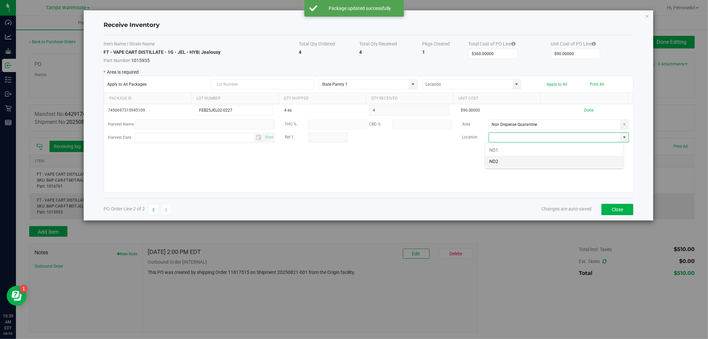
click at [564, 160] on li "ND2" at bounding box center [554, 161] width 138 height 11
type input "ND2"
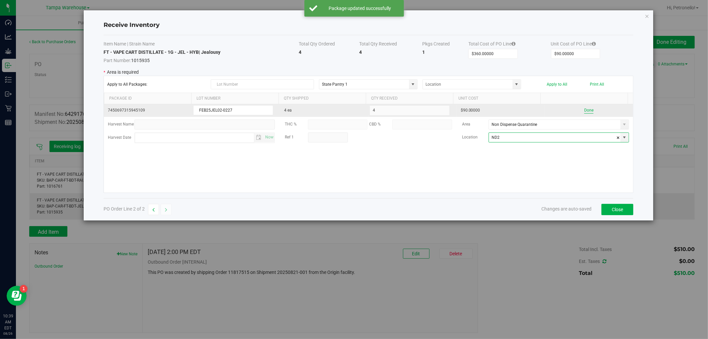
click at [584, 110] on button "Done" at bounding box center [588, 110] width 9 height 6
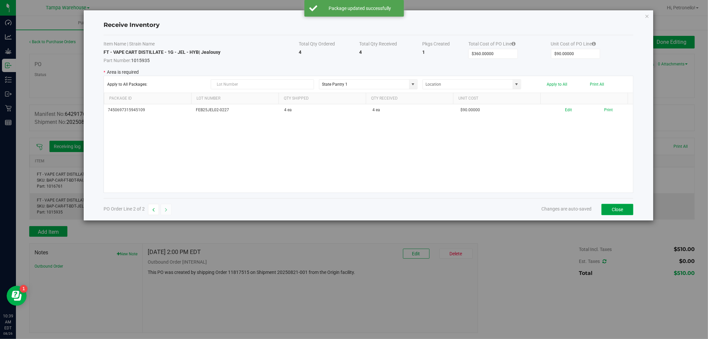
click at [606, 208] on button "Close" at bounding box center [618, 209] width 32 height 11
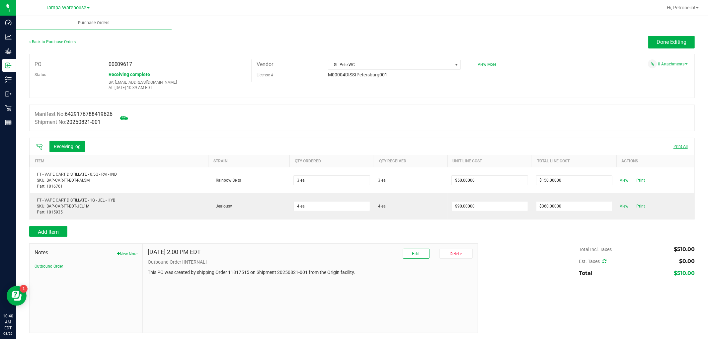
click at [676, 145] on span "Print All" at bounding box center [681, 146] width 14 height 5
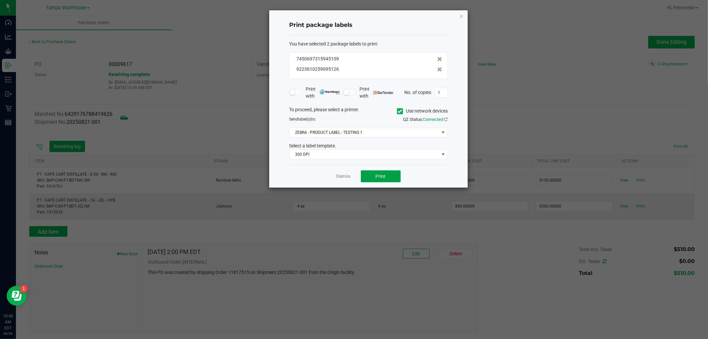
click at [379, 174] on span "Print" at bounding box center [381, 176] width 10 height 5
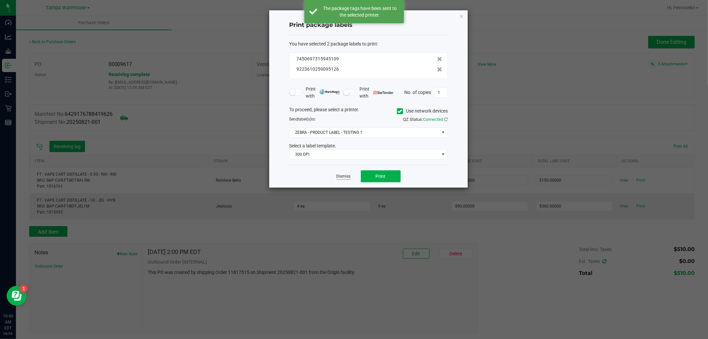
click at [345, 174] on link "Dismiss" at bounding box center [344, 177] width 14 height 6
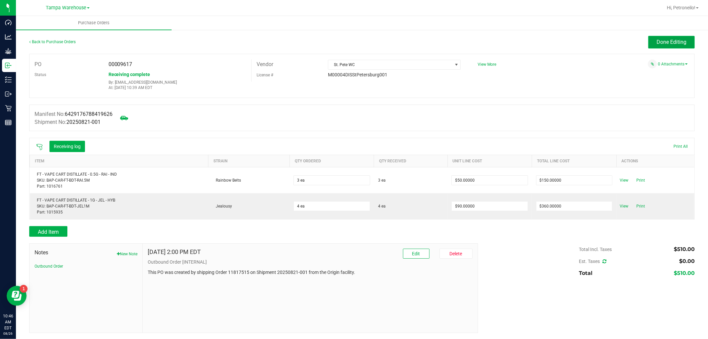
click at [649, 40] on button "Done Editing" at bounding box center [671, 42] width 46 height 13
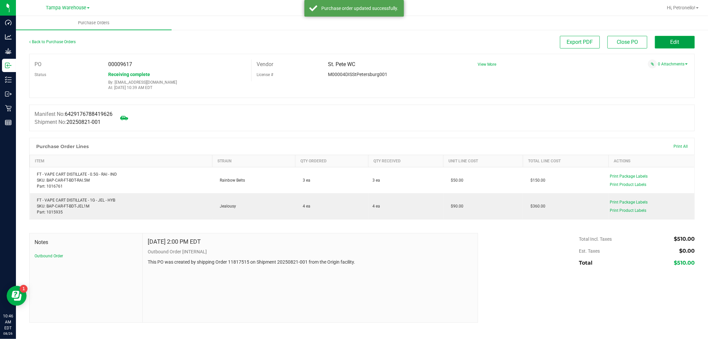
click at [660, 43] on button "Edit" at bounding box center [675, 42] width 40 height 13
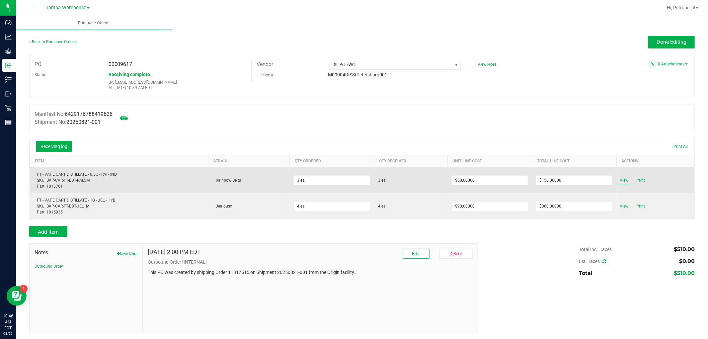
click at [617, 183] on span "View" at bounding box center [623, 180] width 13 height 8
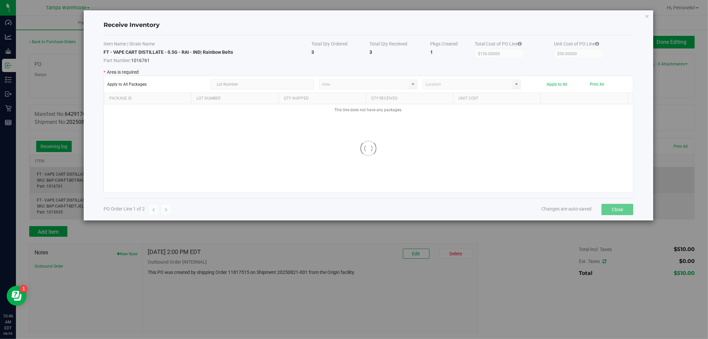
type input "State Pantry 1"
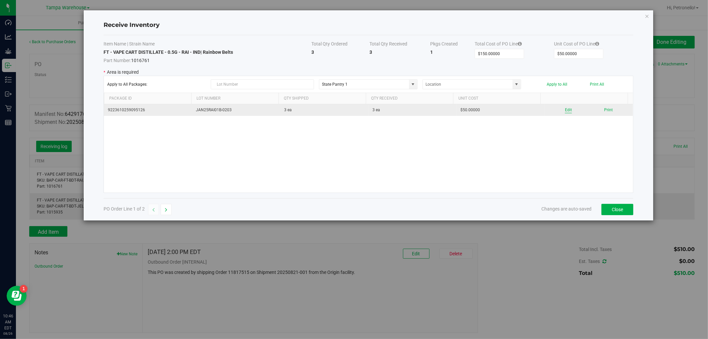
click at [565, 109] on button "Edit" at bounding box center [568, 110] width 7 height 6
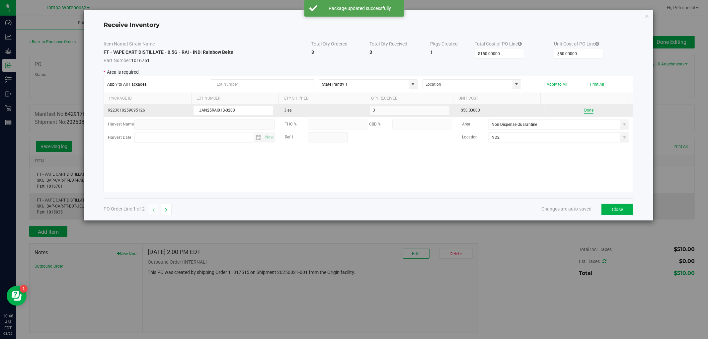
click at [584, 111] on button "Done" at bounding box center [588, 110] width 9 height 6
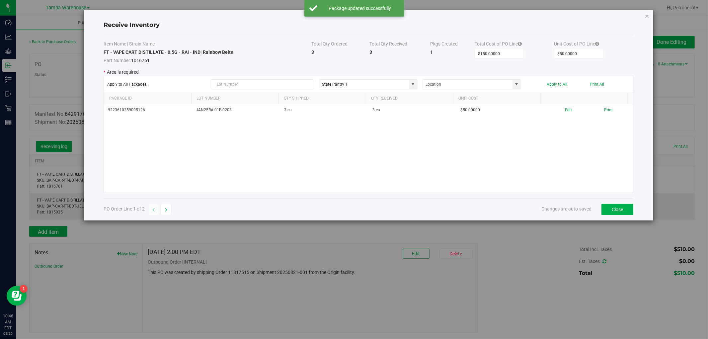
click at [647, 14] on icon "Close modal" at bounding box center [647, 16] width 5 height 8
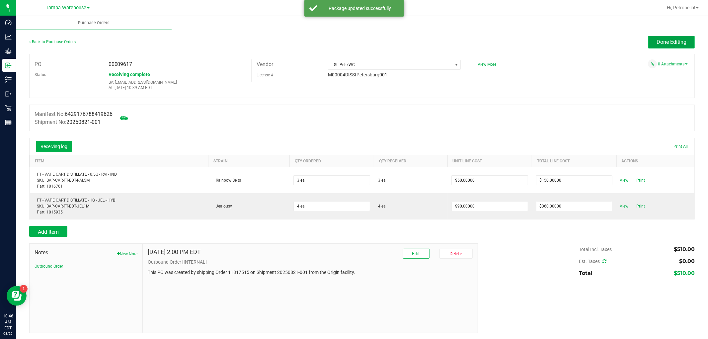
click at [659, 41] on span "Done Editing" at bounding box center [672, 42] width 30 height 6
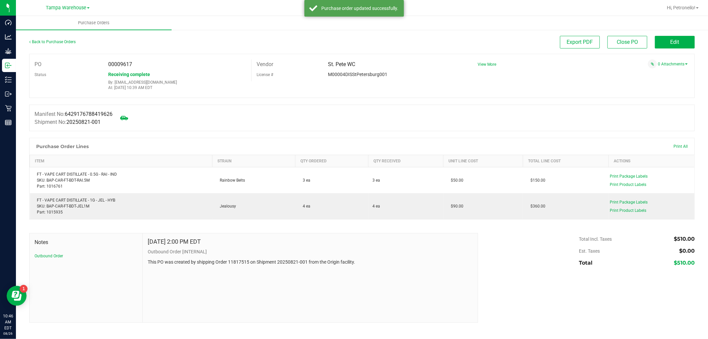
click at [75, 42] on div "Back to Purchase Orders" at bounding box center [112, 42] width 166 height 12
click at [73, 41] on link "Back to Purchase Orders" at bounding box center [52, 42] width 46 height 5
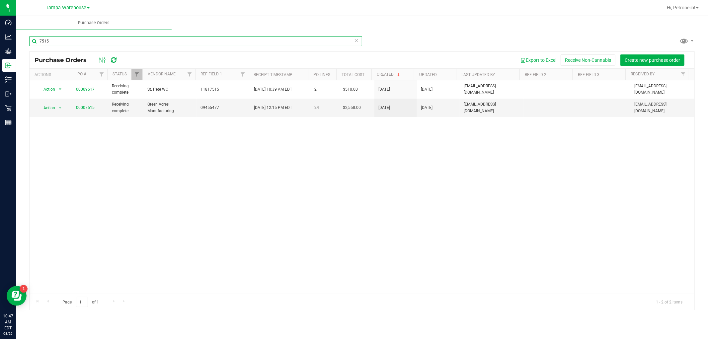
click at [73, 40] on input "7515" at bounding box center [195, 41] width 333 height 10
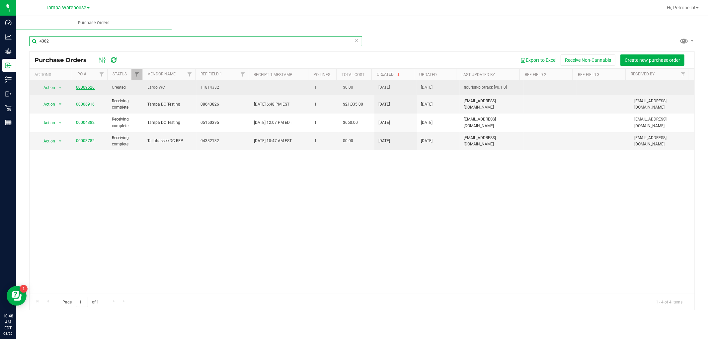
type input "4382"
click at [78, 88] on link "00009626" at bounding box center [85, 87] width 19 height 5
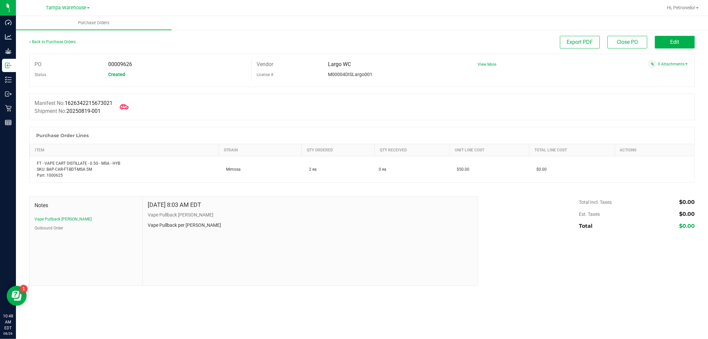
click at [128, 108] on icon at bounding box center [124, 107] width 9 height 9
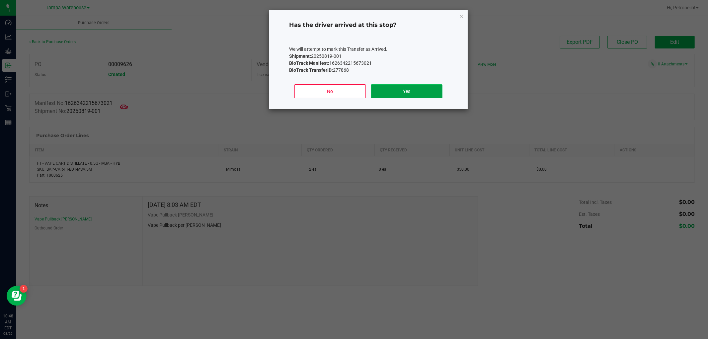
click at [425, 91] on button "Yes" at bounding box center [406, 91] width 71 height 14
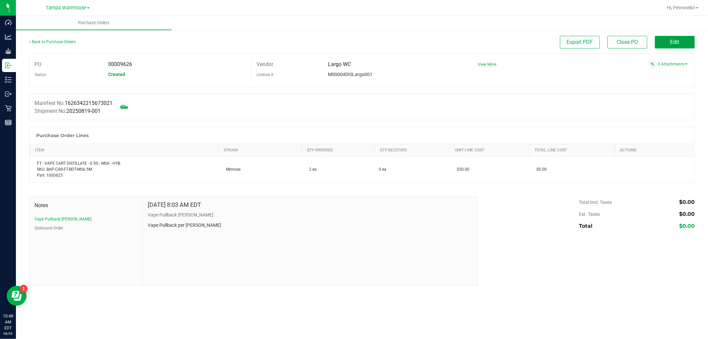
click at [668, 42] on button "Edit" at bounding box center [675, 42] width 40 height 13
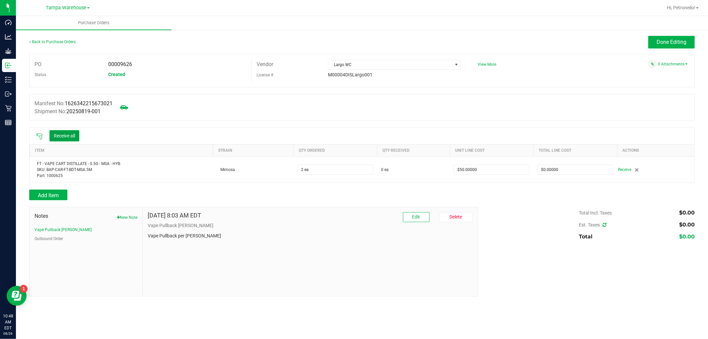
click at [62, 137] on button "Receive all" at bounding box center [64, 135] width 30 height 11
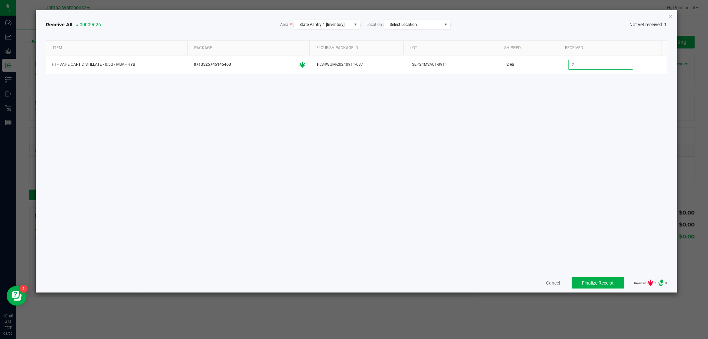
type input "2 ea"
click at [538, 178] on div "Item Package Flourish Package ID Lot Shipped Received FT - VAPE CART DISTILLATE…" at bounding box center [356, 153] width 621 height 227
click at [606, 281] on span "Finalize Receipt" at bounding box center [598, 282] width 32 height 5
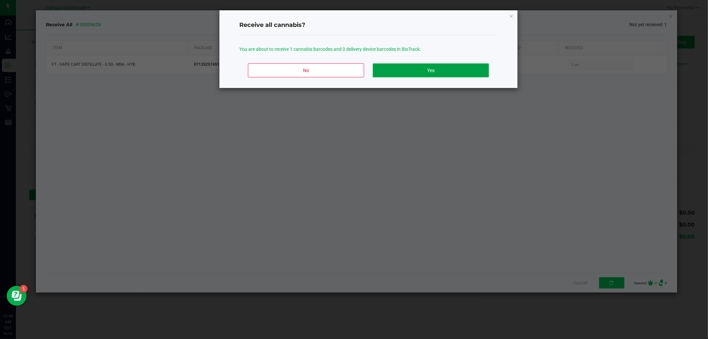
click at [448, 71] on button "Yes" at bounding box center [431, 70] width 116 height 14
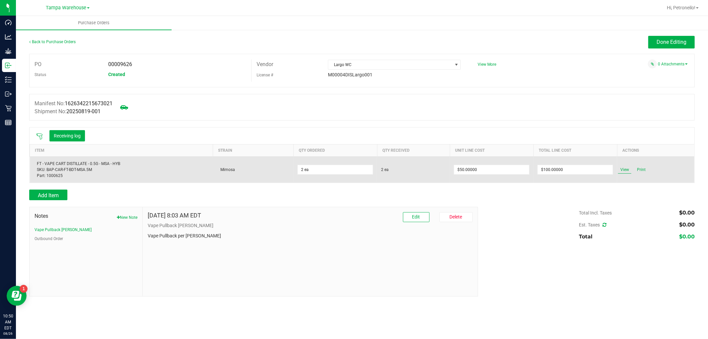
click at [623, 170] on span "View" at bounding box center [624, 170] width 13 height 8
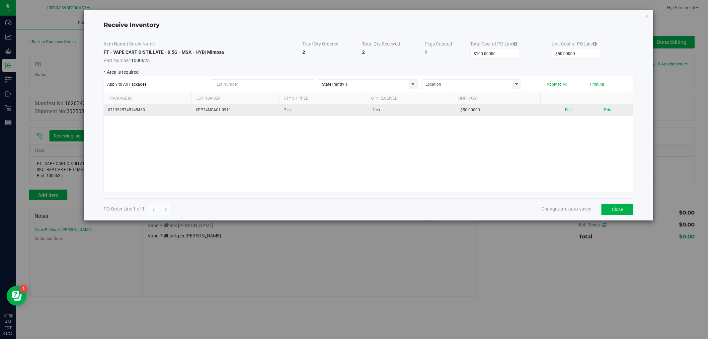
click at [565, 110] on button "Edit" at bounding box center [568, 110] width 7 height 6
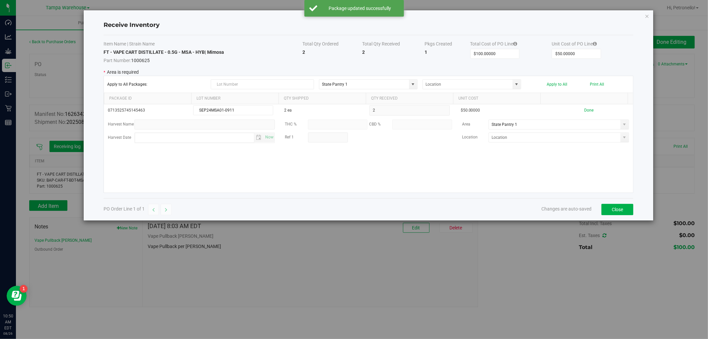
click at [622, 127] on span at bounding box center [624, 124] width 5 height 5
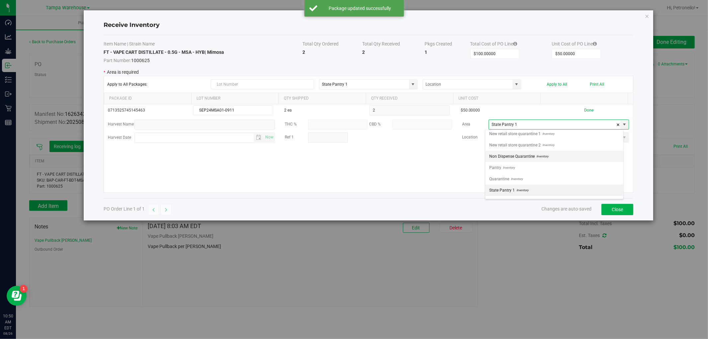
click at [535, 153] on span "Inventory" at bounding box center [542, 156] width 14 height 10
type input "Non Dispense Quarantine"
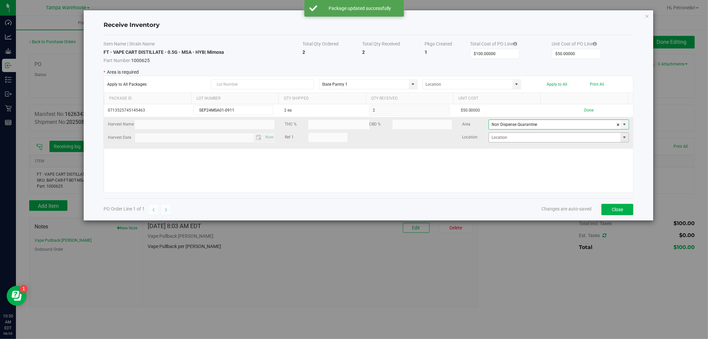
click at [622, 138] on span at bounding box center [624, 137] width 5 height 5
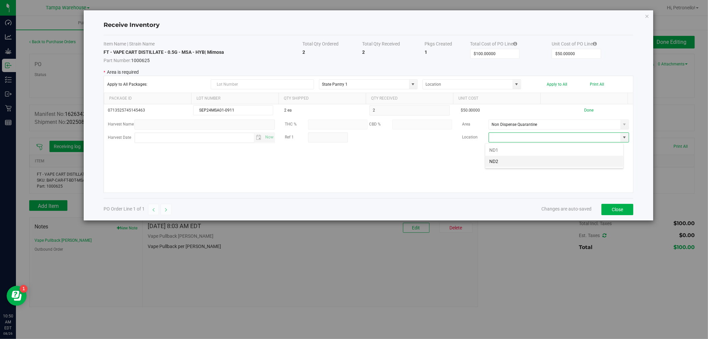
click at [537, 159] on li "ND2" at bounding box center [554, 161] width 138 height 11
type input "ND2"
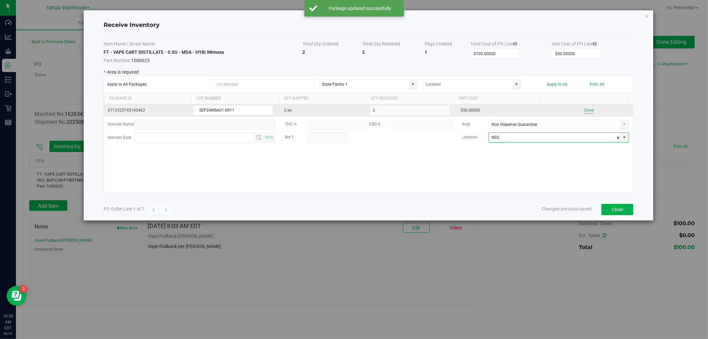
click at [584, 111] on button "Done" at bounding box center [588, 110] width 9 height 6
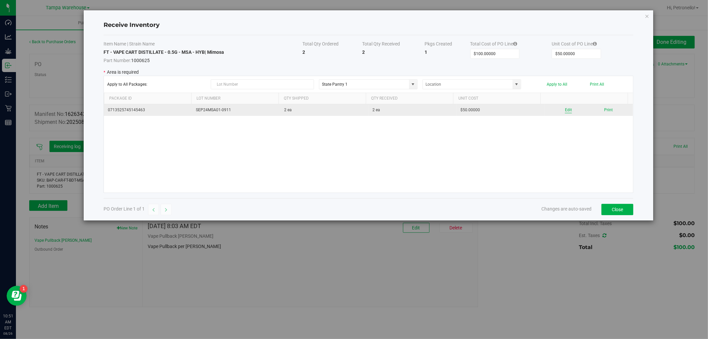
click at [566, 110] on button "Edit" at bounding box center [568, 110] width 7 height 6
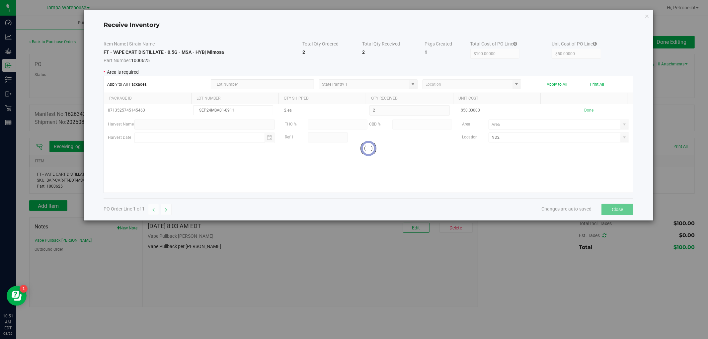
type input "Non Dispense Quarantine"
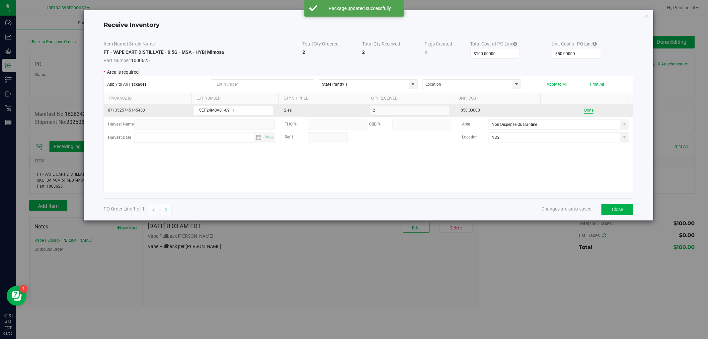
click at [584, 110] on button "Done" at bounding box center [588, 110] width 9 height 6
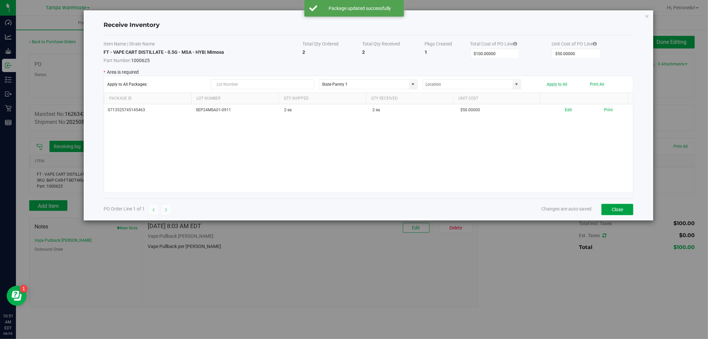
click at [612, 206] on button "Close" at bounding box center [618, 209] width 32 height 11
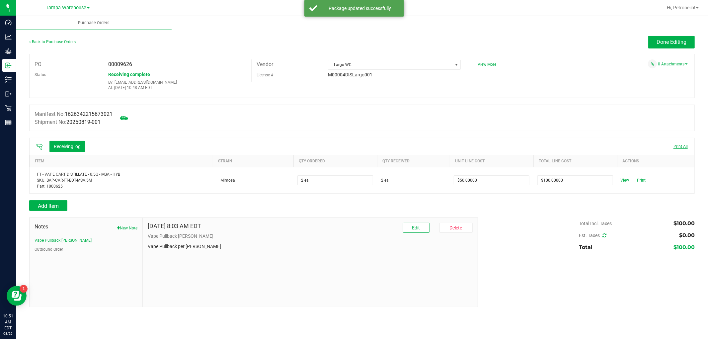
click at [674, 147] on span "Print All" at bounding box center [681, 146] width 14 height 5
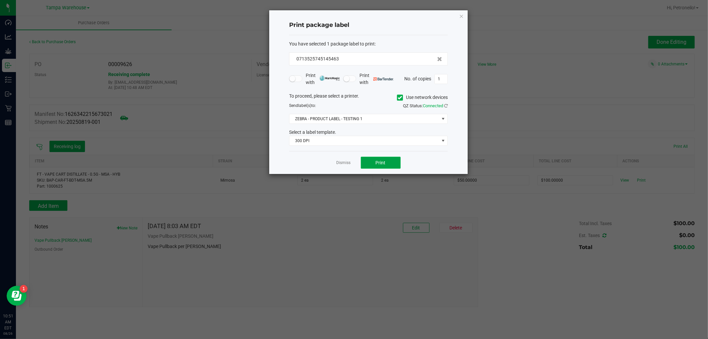
click at [398, 163] on button "Print" at bounding box center [381, 163] width 40 height 12
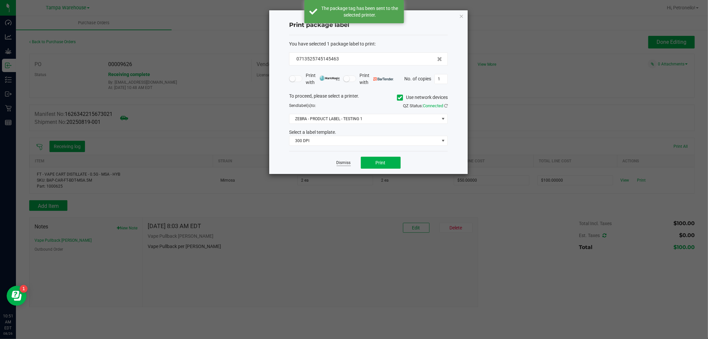
click at [350, 160] on link "Dismiss" at bounding box center [344, 163] width 14 height 6
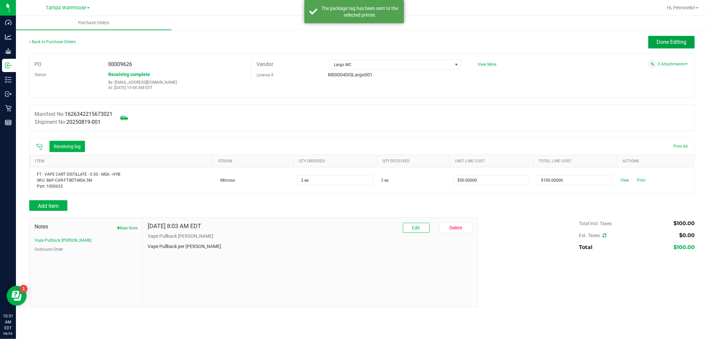
click at [662, 42] on span "Done Editing" at bounding box center [672, 42] width 30 height 6
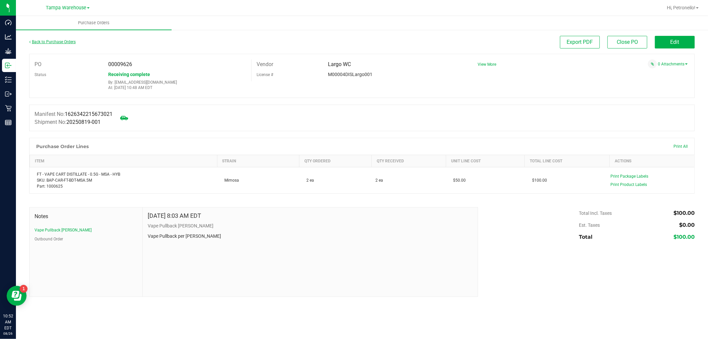
click at [41, 40] on link "Back to Purchase Orders" at bounding box center [52, 42] width 46 height 5
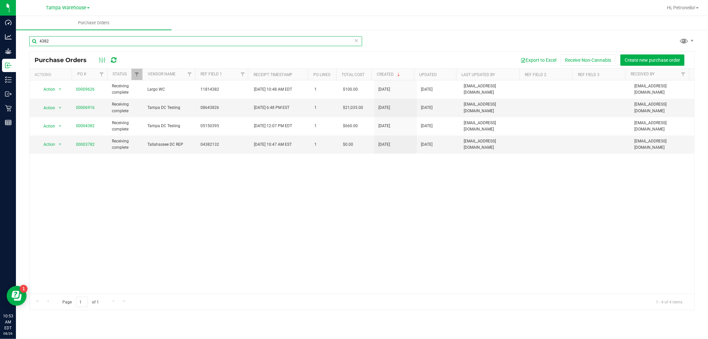
click at [75, 41] on input "4382" at bounding box center [195, 41] width 333 height 10
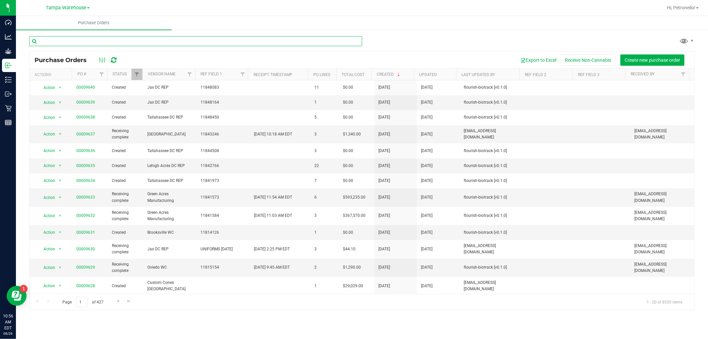
click at [77, 44] on input "text" at bounding box center [195, 41] width 333 height 10
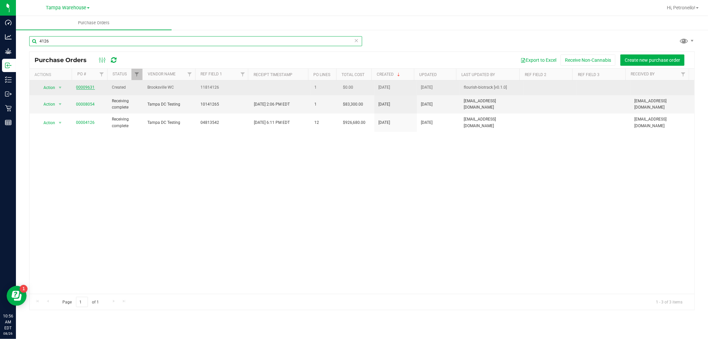
type input "4126"
click at [83, 85] on link "00009631" at bounding box center [85, 87] width 19 height 5
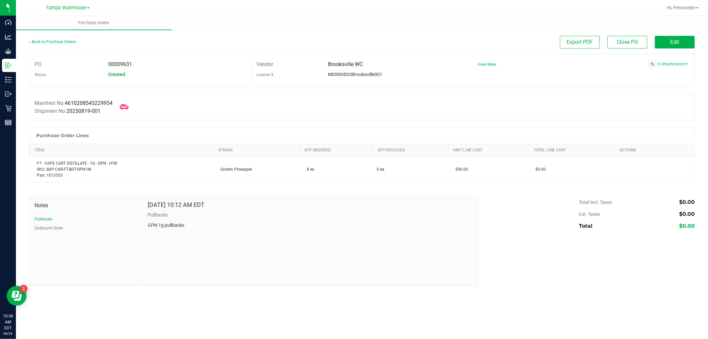
click at [125, 107] on icon at bounding box center [124, 107] width 9 height 9
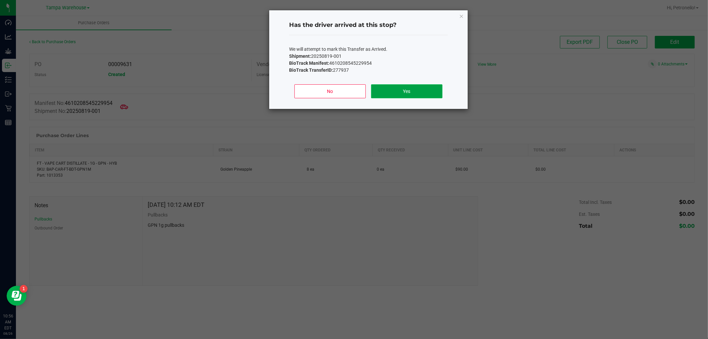
click at [416, 90] on button "Yes" at bounding box center [406, 91] width 71 height 14
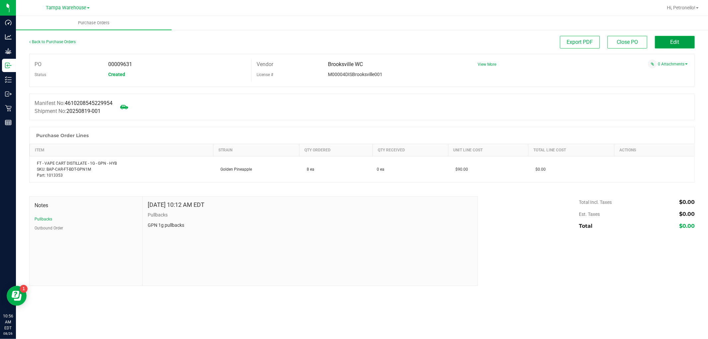
click at [663, 45] on button "Edit" at bounding box center [675, 42] width 40 height 13
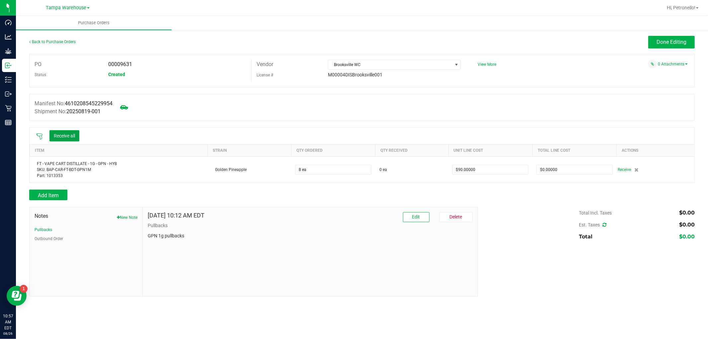
click at [72, 132] on button "Receive all" at bounding box center [64, 135] width 30 height 11
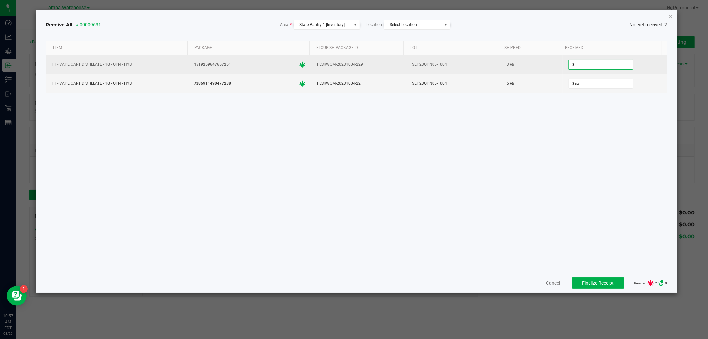
click at [583, 65] on input "0" at bounding box center [601, 64] width 64 height 9
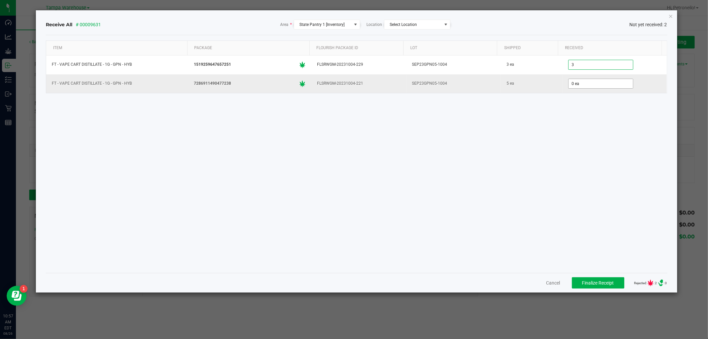
type input "3 ea"
click at [582, 83] on input "0" at bounding box center [601, 83] width 64 height 9
type input "5 ea"
click at [542, 150] on div "Item Package Flourish Package ID Lot Shipped Received FT - VAPE CART DISTILLATE…" at bounding box center [356, 153] width 621 height 227
click at [587, 280] on button "Finalize Receipt" at bounding box center [598, 282] width 52 height 11
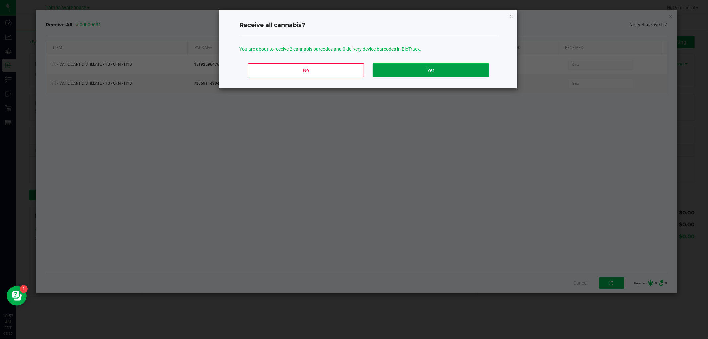
click at [447, 71] on button "Yes" at bounding box center [431, 70] width 116 height 14
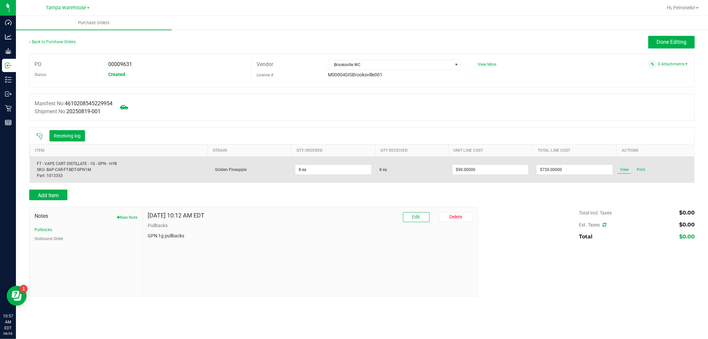
click at [628, 171] on span "View" at bounding box center [624, 170] width 13 height 8
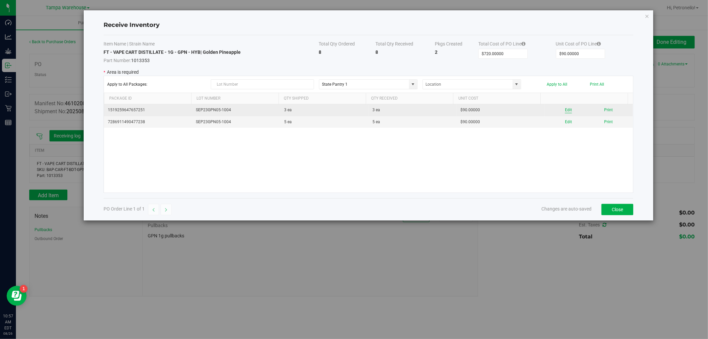
click at [565, 111] on button "Edit" at bounding box center [568, 110] width 7 height 6
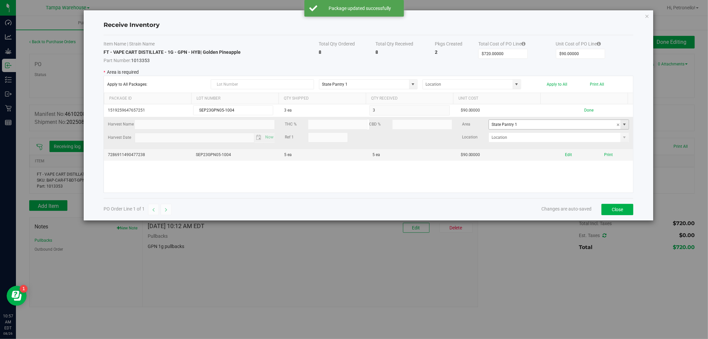
click at [622, 125] on span at bounding box center [624, 124] width 5 height 5
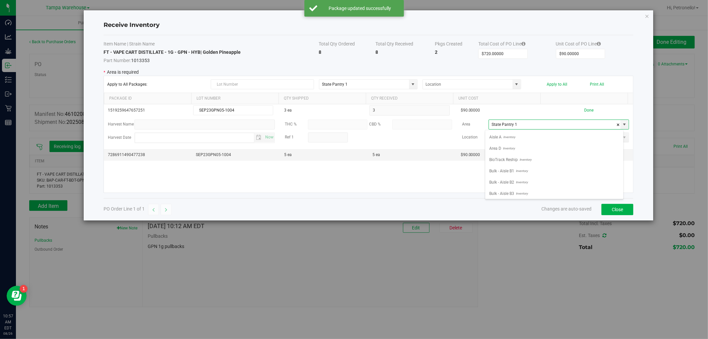
scroll to position [10, 138]
click at [555, 158] on li "Non Dispense Quarantine Inventory" at bounding box center [554, 156] width 138 height 11
type input "Non Dispense Quarantine"
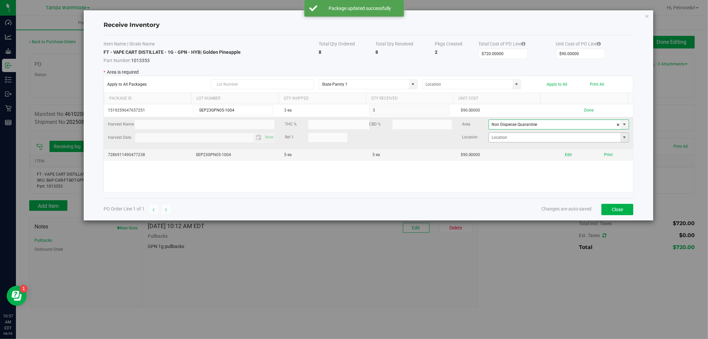
click at [622, 140] on span at bounding box center [624, 137] width 5 height 5
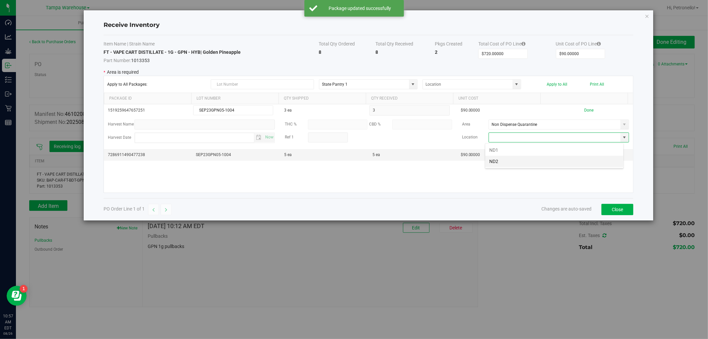
click at [555, 159] on li "ND2" at bounding box center [554, 161] width 138 height 11
type input "ND2"
click at [583, 110] on div at bounding box center [368, 148] width 529 height 88
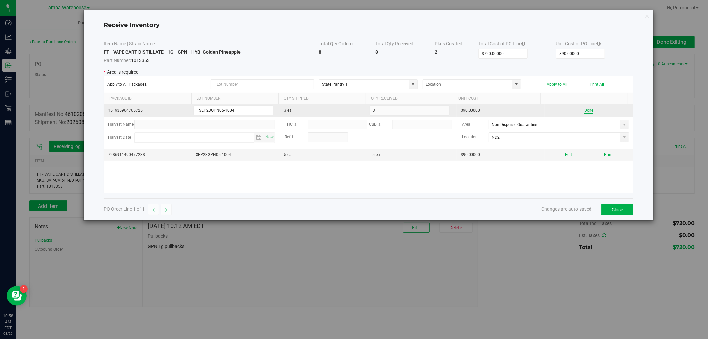
click at [584, 108] on button "Done" at bounding box center [588, 110] width 9 height 6
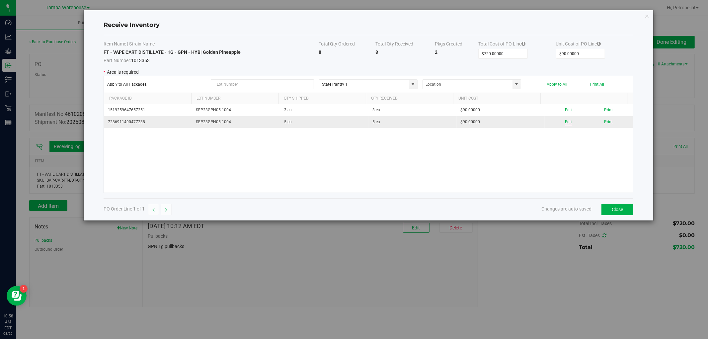
click at [565, 122] on button "Edit" at bounding box center [568, 122] width 7 height 6
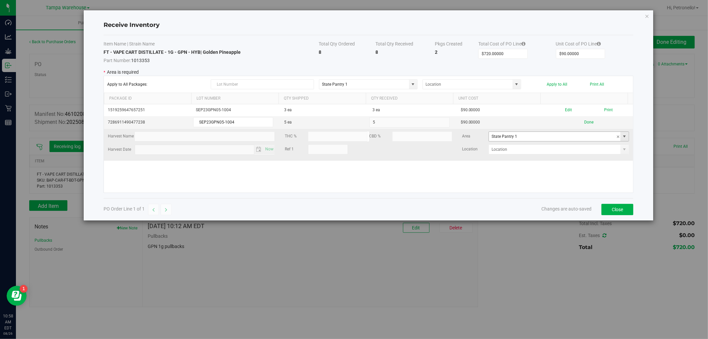
click at [622, 138] on span at bounding box center [624, 136] width 5 height 5
click at [557, 169] on li "Non Dispense Quarantine Inventory" at bounding box center [554, 168] width 138 height 11
type input "Non Dispense Quarantine"
click at [622, 148] on span at bounding box center [624, 149] width 5 height 5
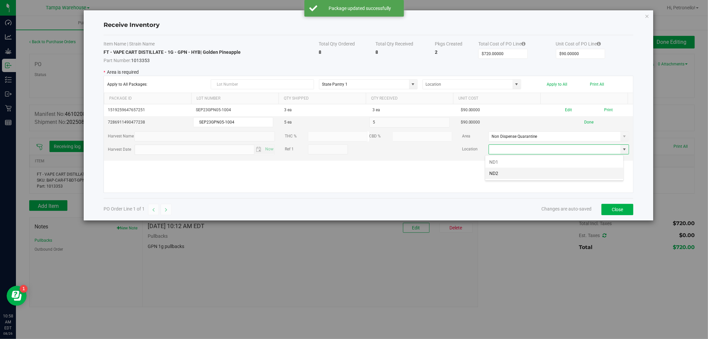
click at [562, 171] on li "ND2" at bounding box center [554, 173] width 138 height 11
type input "ND2"
click at [584, 122] on button "Done" at bounding box center [588, 122] width 9 height 6
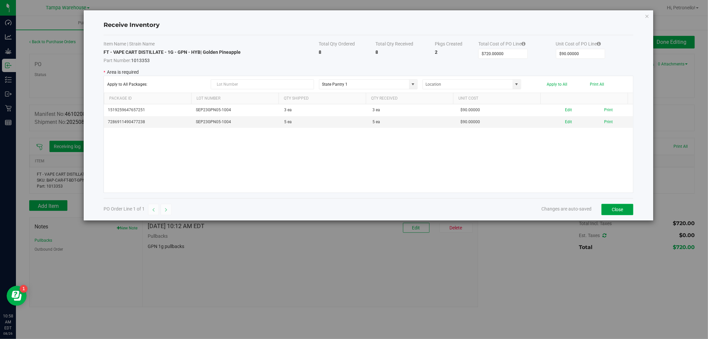
click at [613, 207] on button "Close" at bounding box center [618, 209] width 32 height 11
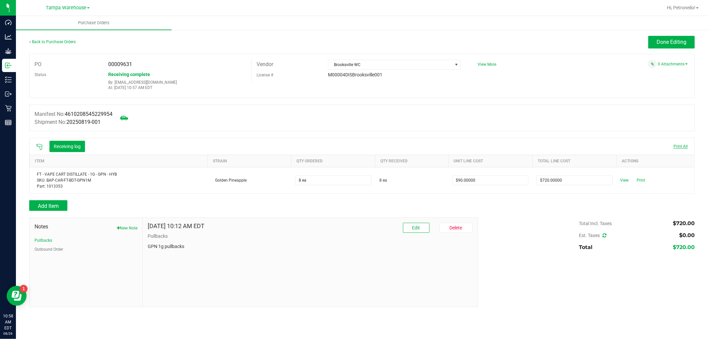
click at [679, 145] on span "Print All" at bounding box center [681, 146] width 14 height 5
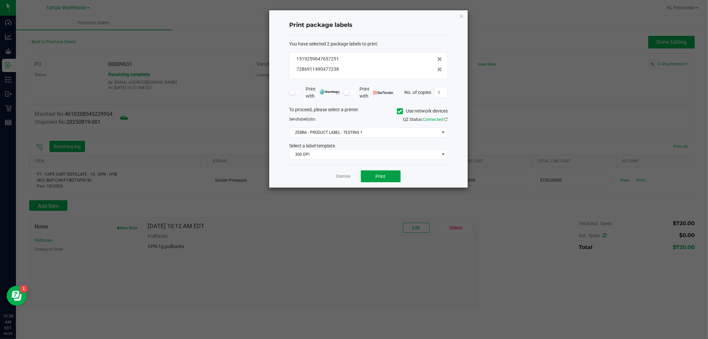
click at [384, 174] on span "Print" at bounding box center [381, 176] width 10 height 5
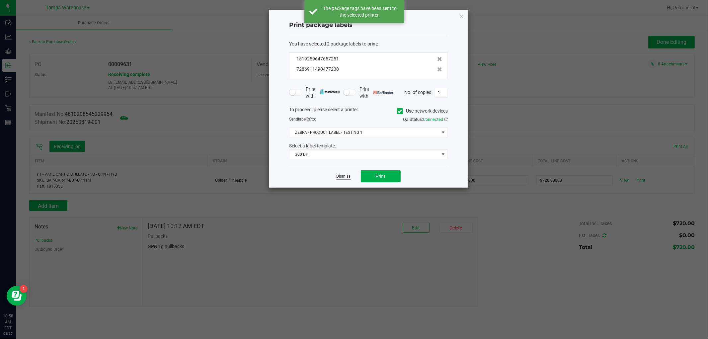
click at [343, 175] on link "Dismiss" at bounding box center [344, 177] width 14 height 6
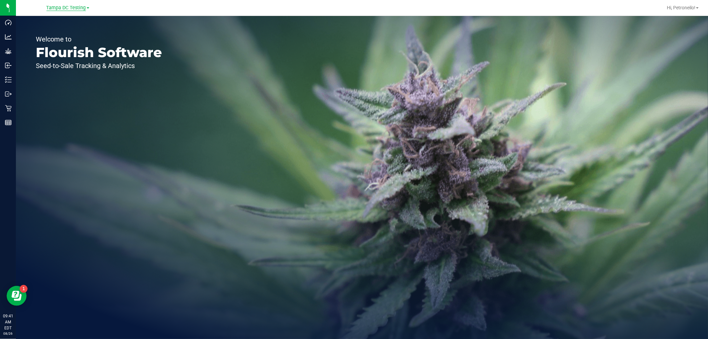
click at [85, 10] on span "Tampa DC Testing" at bounding box center [66, 8] width 40 height 6
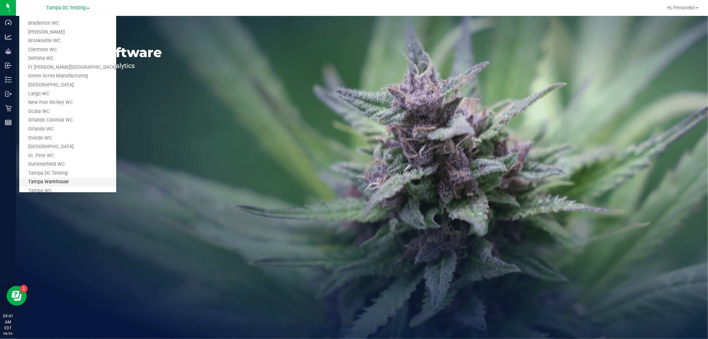
click at [60, 182] on link "Tampa Warehouse" at bounding box center [67, 182] width 97 height 9
